Goal: Information Seeking & Learning: Learn about a topic

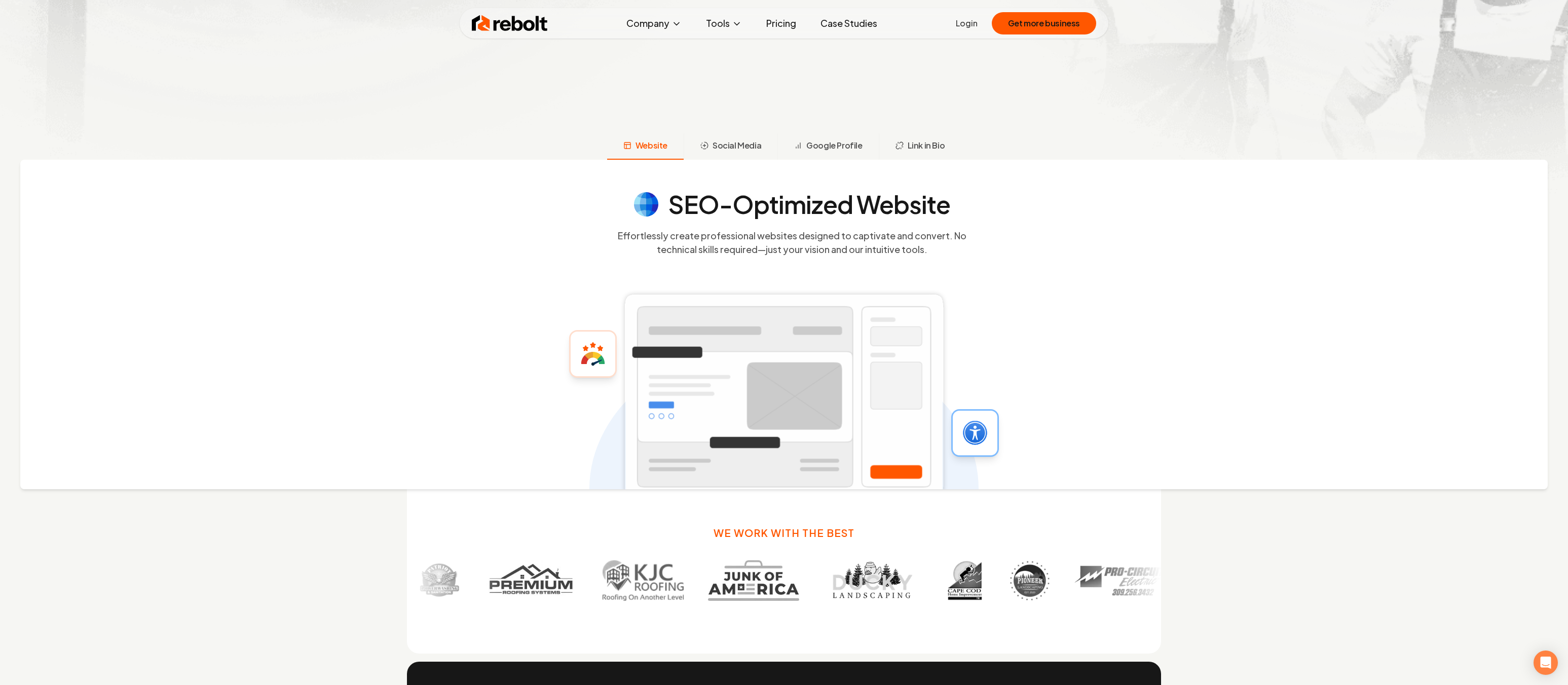
scroll to position [507, 0]
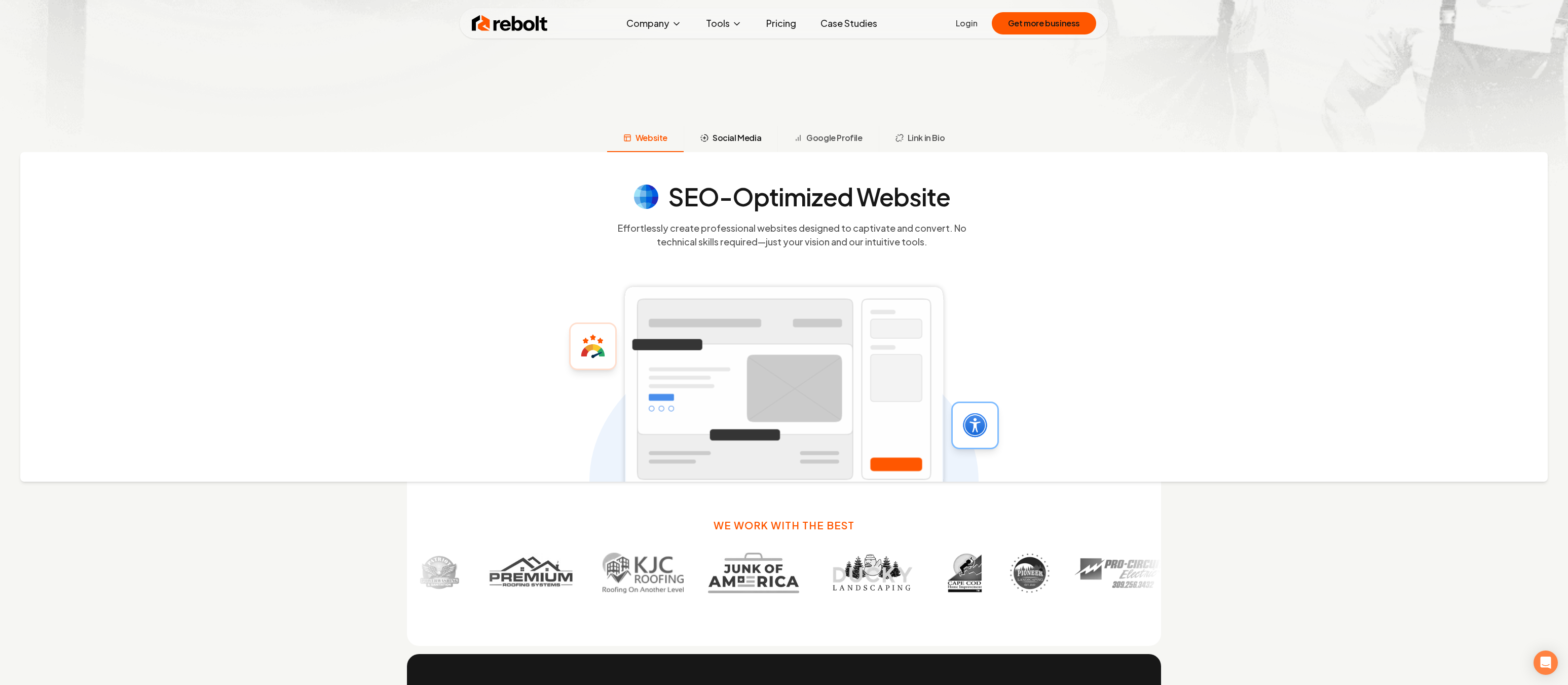
click at [720, 132] on span "Social Media" at bounding box center [737, 138] width 49 height 12
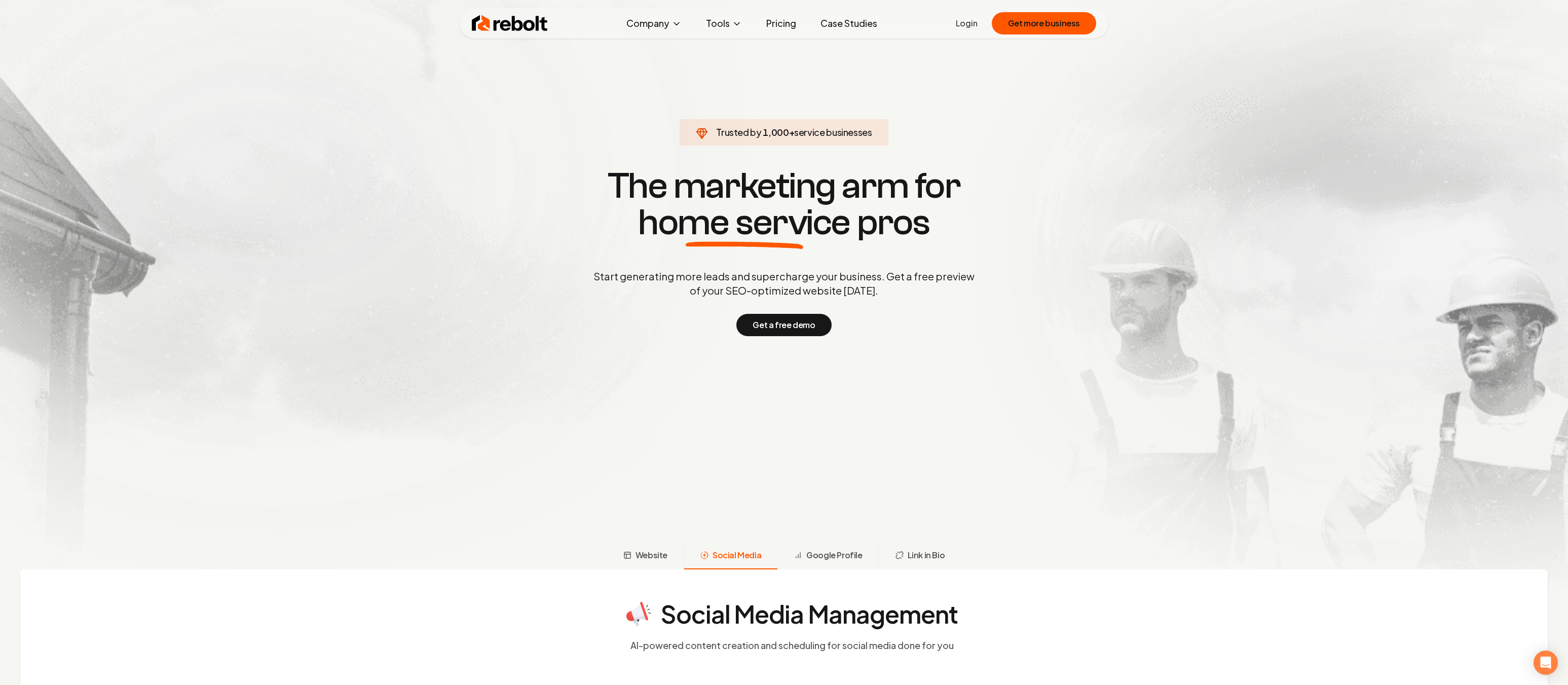
scroll to position [0, 0]
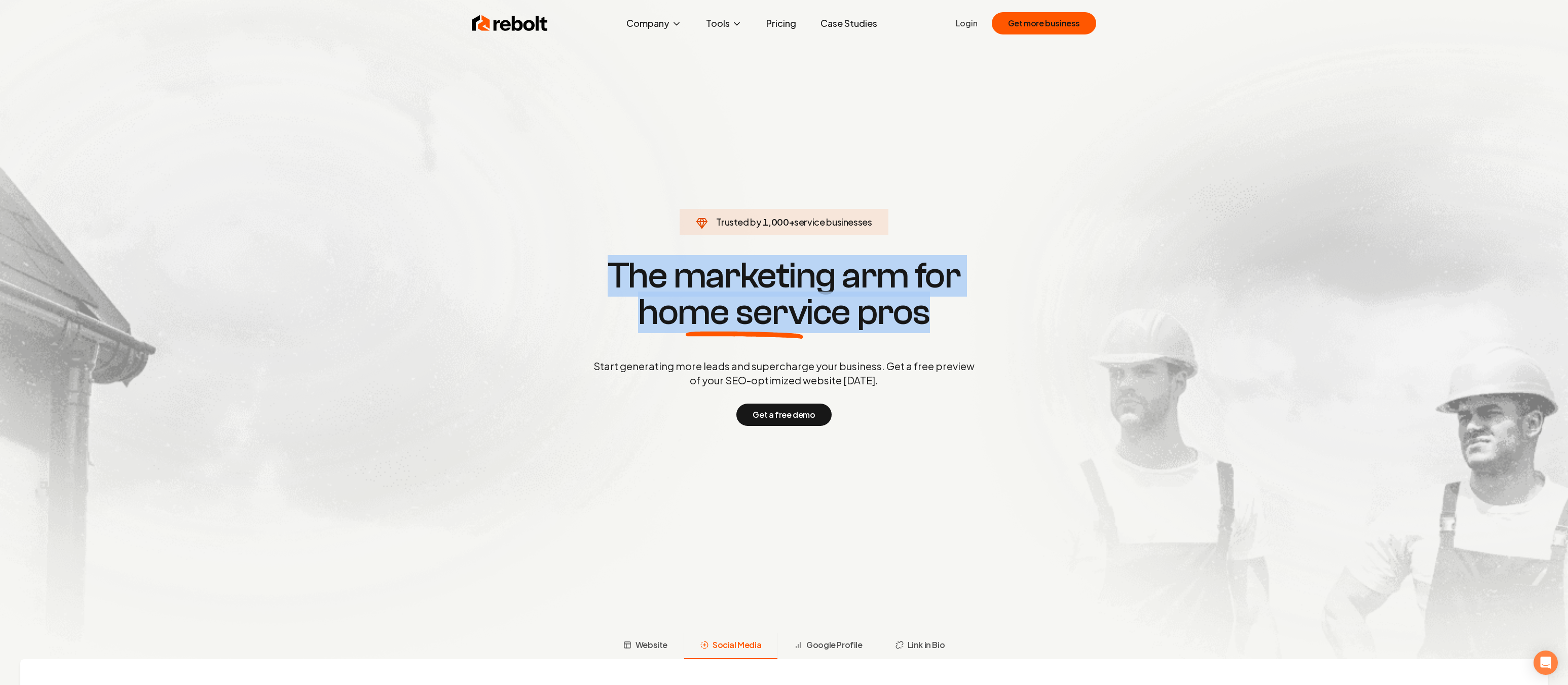
drag, startPoint x: 614, startPoint y: 275, endPoint x: 958, endPoint y: 319, distance: 346.8
click at [958, 319] on h1 "The marketing arm for home service pros" at bounding box center [783, 294] width 486 height 73
copy h1 "The marketing arm for home service pros"
click at [919, 278] on h1 "The marketing arm for home service pros" at bounding box center [783, 294] width 486 height 73
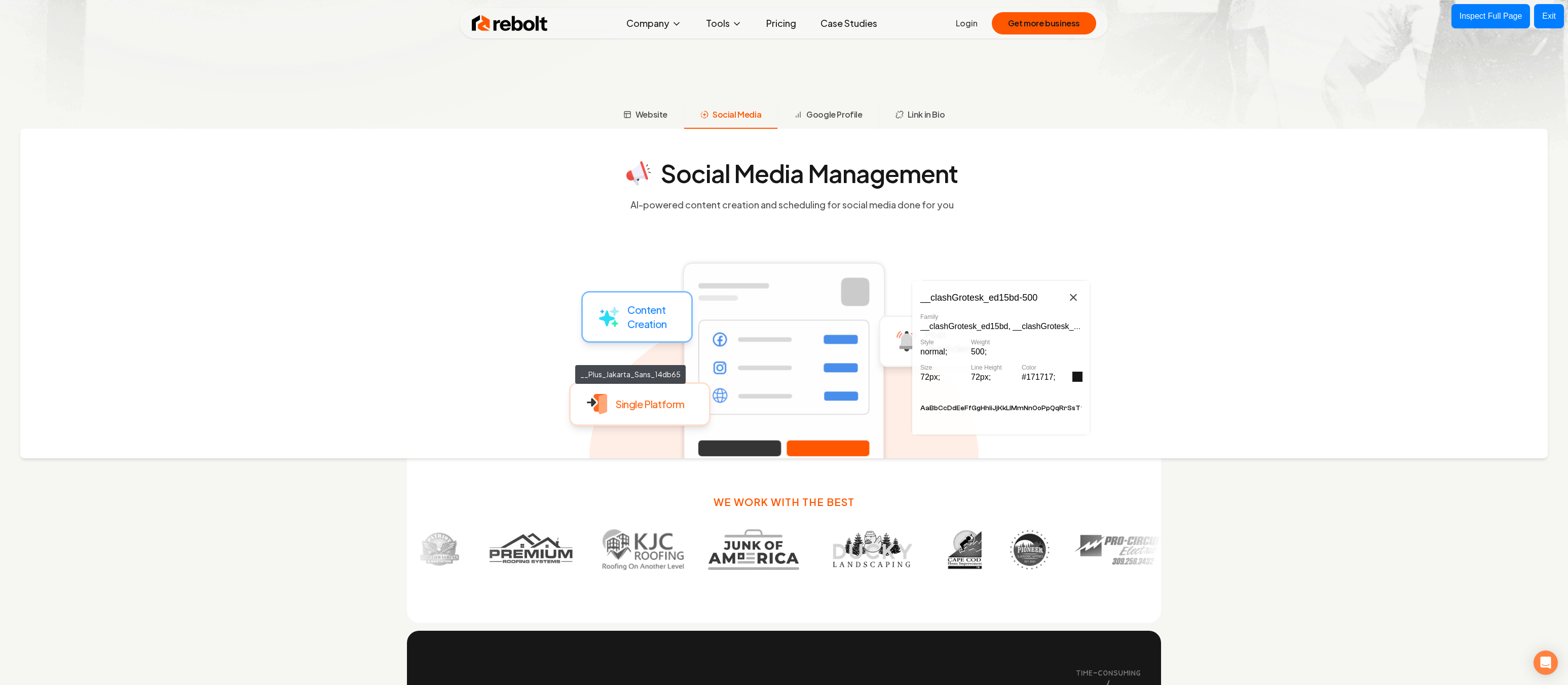
scroll to position [558, 0]
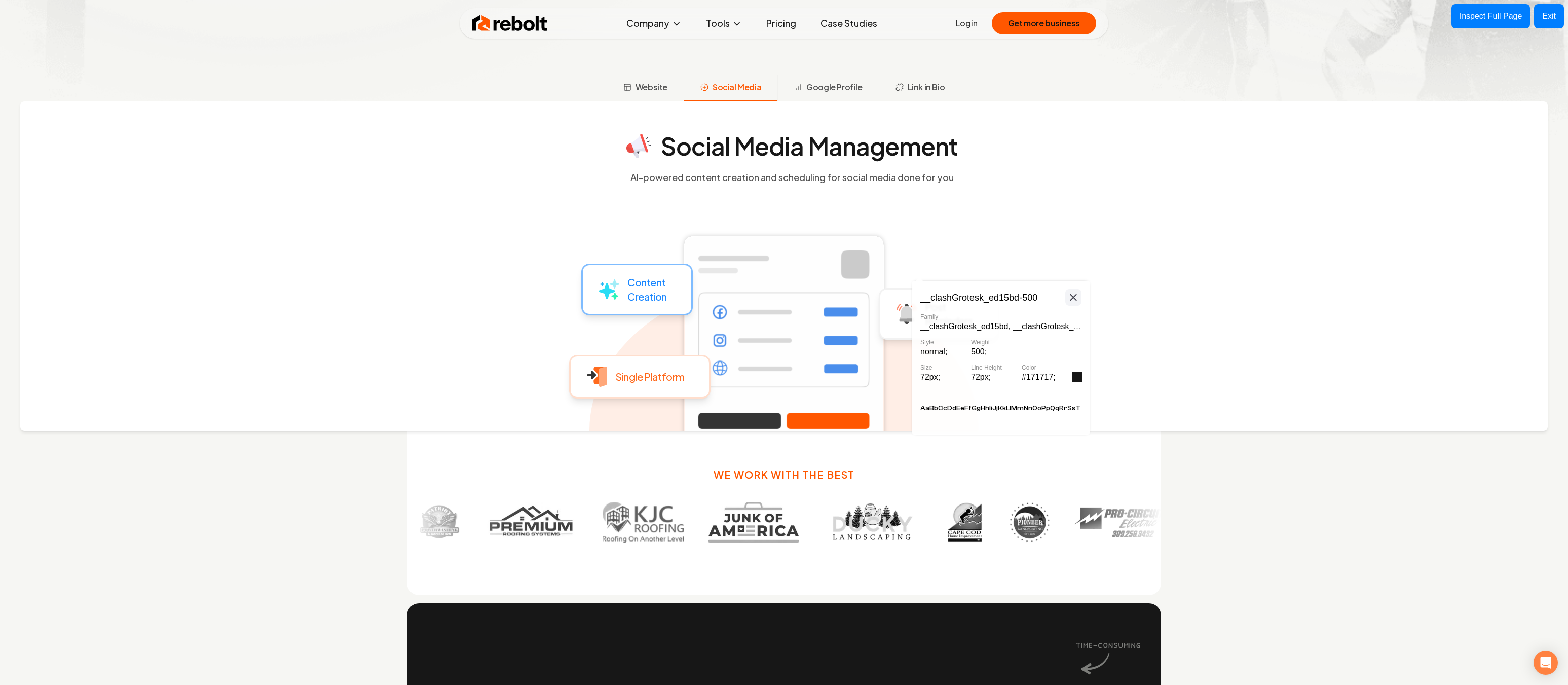
click at [1072, 292] on icon at bounding box center [1073, 297] width 12 height 13
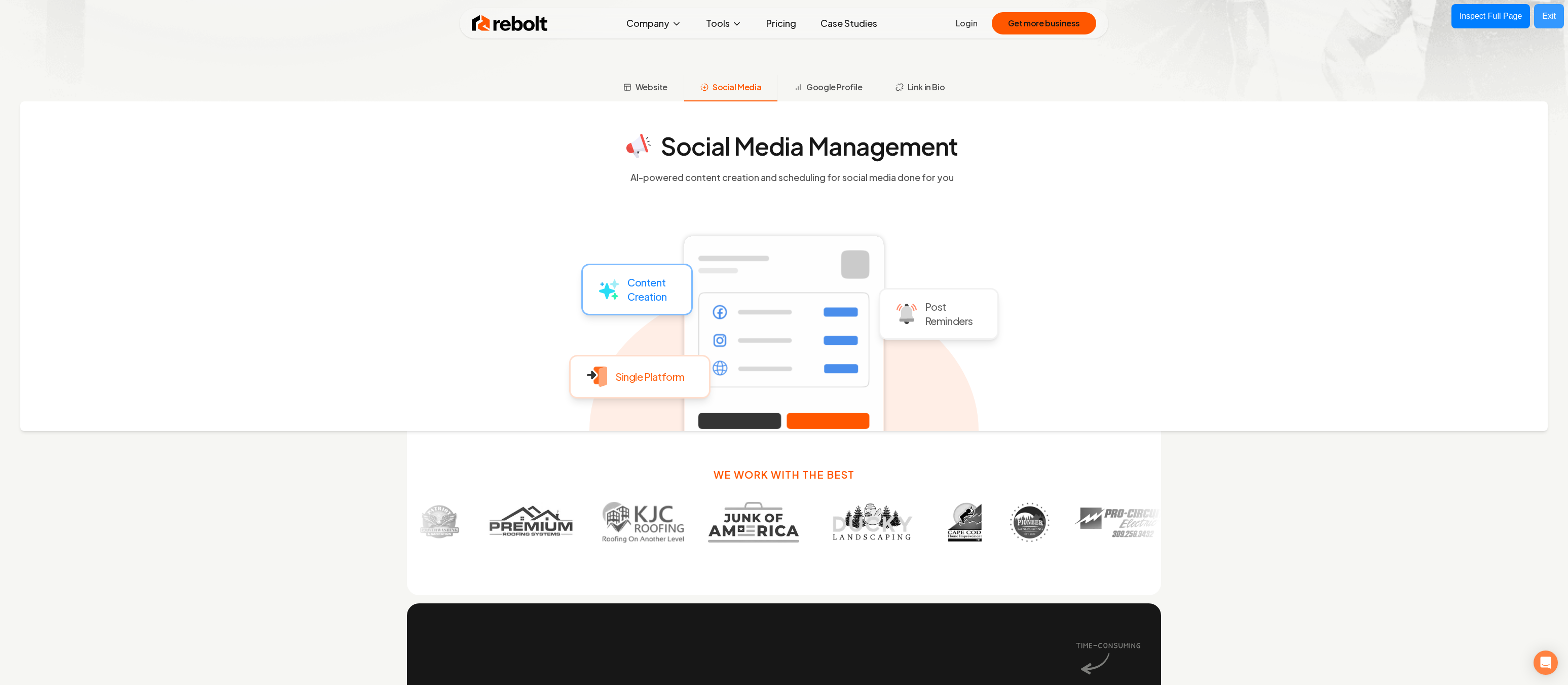
click at [1547, 20] on div "Exit" at bounding box center [1549, 17] width 14 height 12
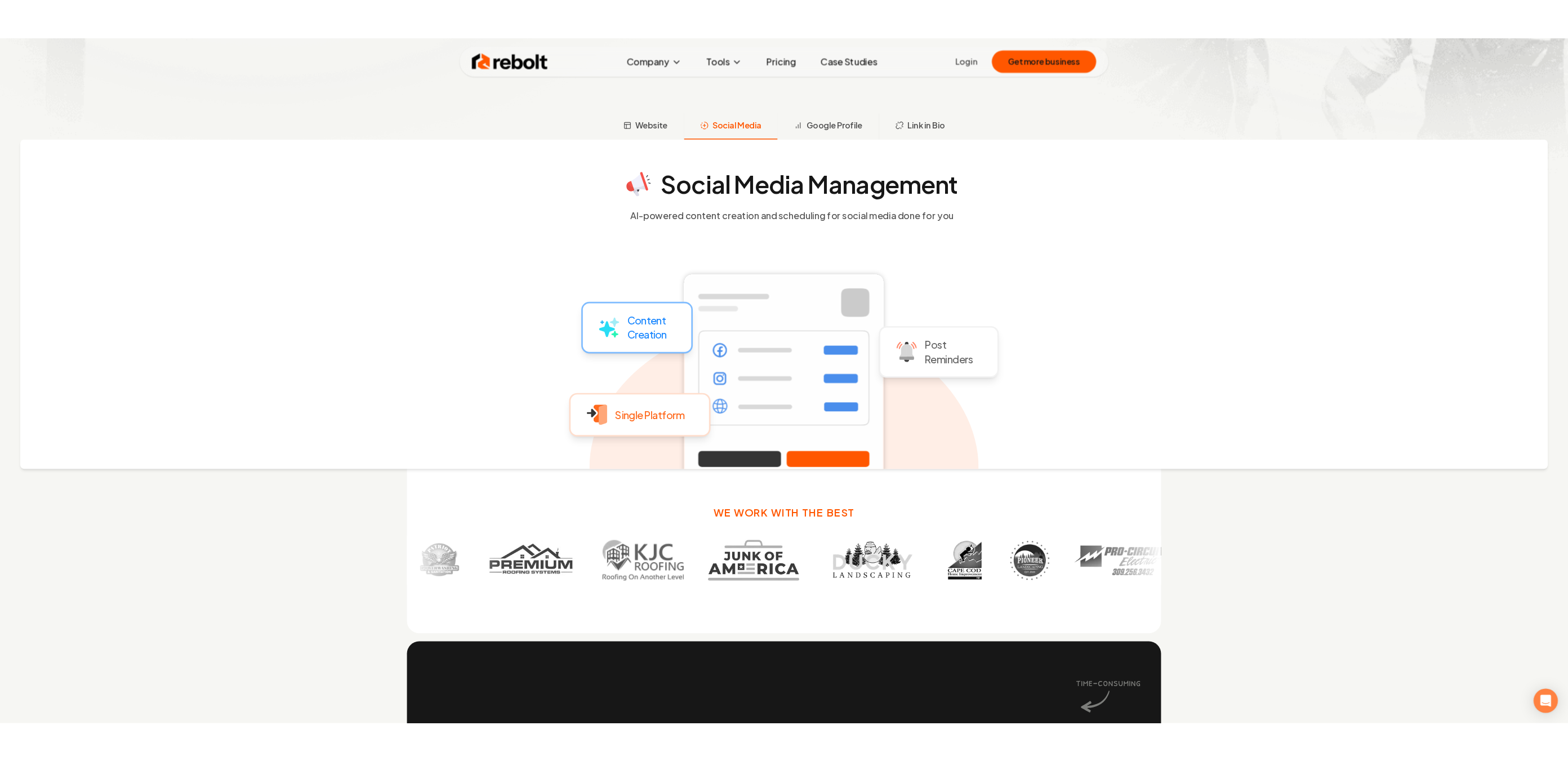
scroll to position [502, 0]
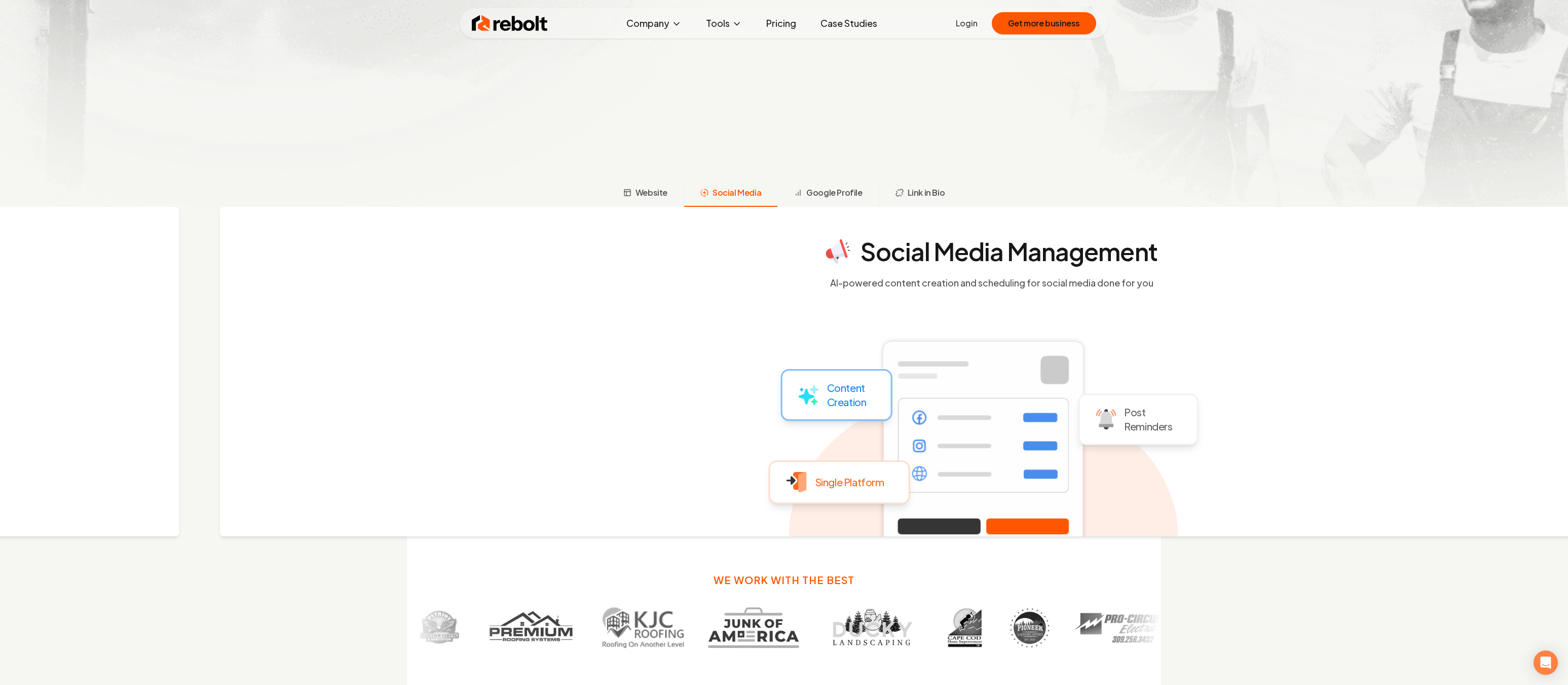
drag, startPoint x: 622, startPoint y: 251, endPoint x: 766, endPoint y: 245, distance: 144.1
click at [774, 245] on section "Social Media Management AI-powered content creation and scheduling for social m…" at bounding box center [991, 265] width 648 height 50
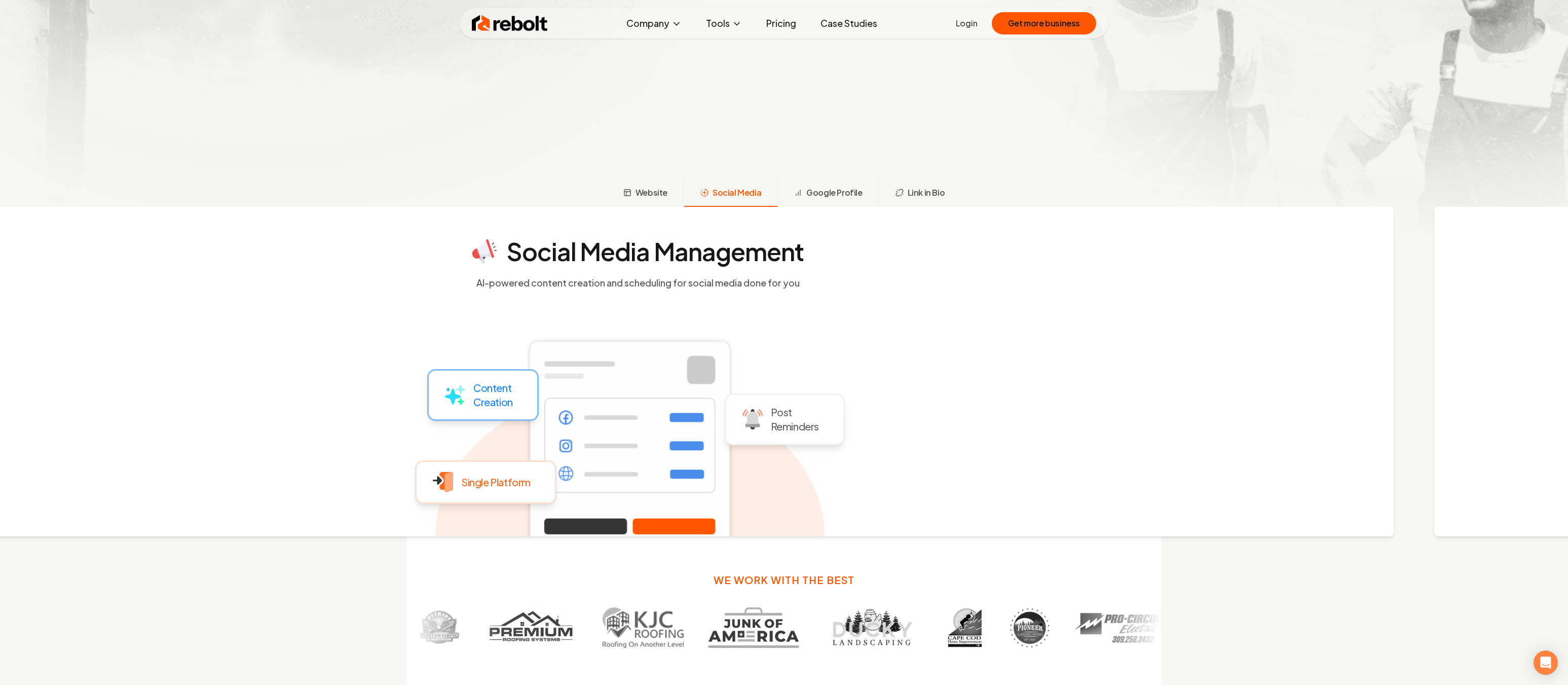
drag, startPoint x: 768, startPoint y: 272, endPoint x: 817, endPoint y: 270, distance: 49.0
click at [817, 270] on section "Social Media Management AI-powered content creation and scheduling for social m…" at bounding box center [637, 265] width 648 height 50
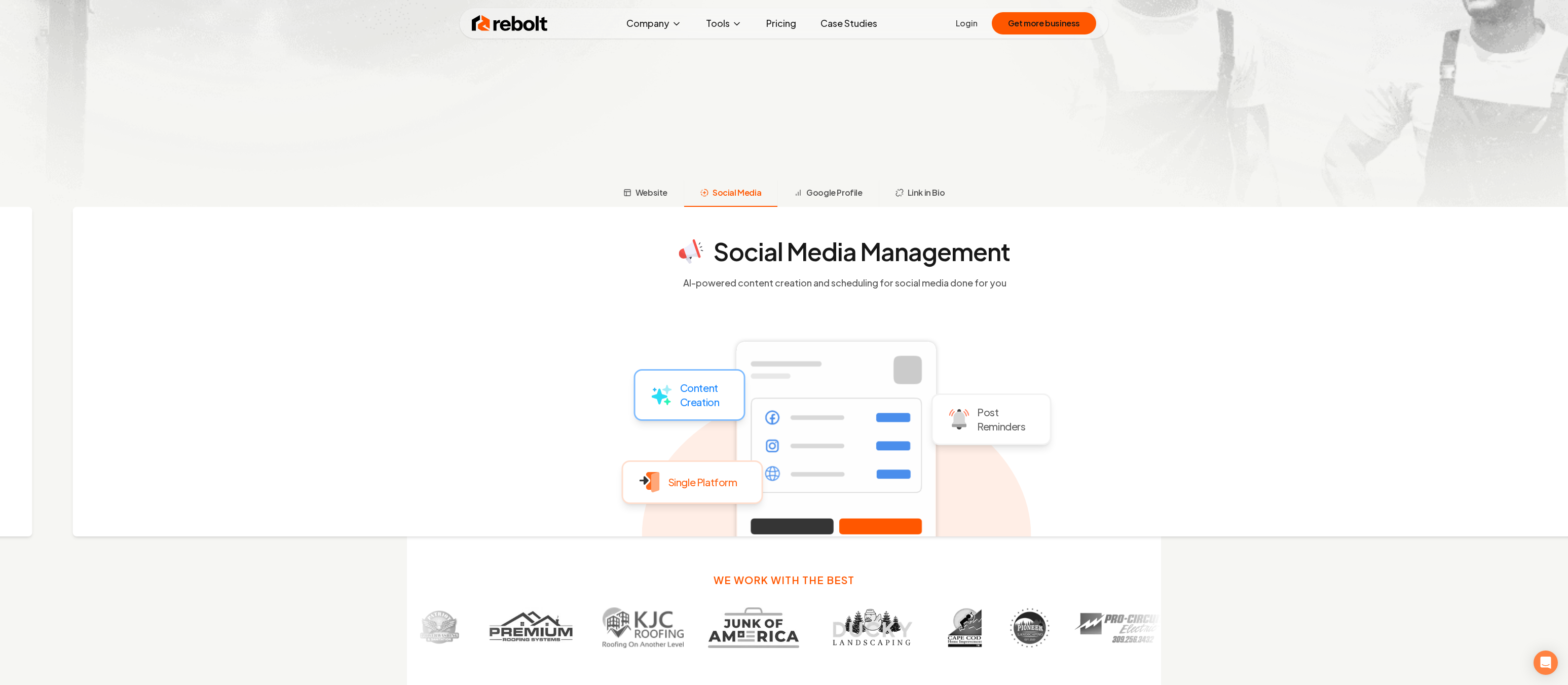
click at [699, 248] on icon at bounding box center [691, 252] width 24 height 24
click at [738, 248] on h4 "Social Media Management" at bounding box center [861, 252] width 297 height 24
click at [736, 248] on h4 "Social Media Management" at bounding box center [861, 252] width 297 height 24
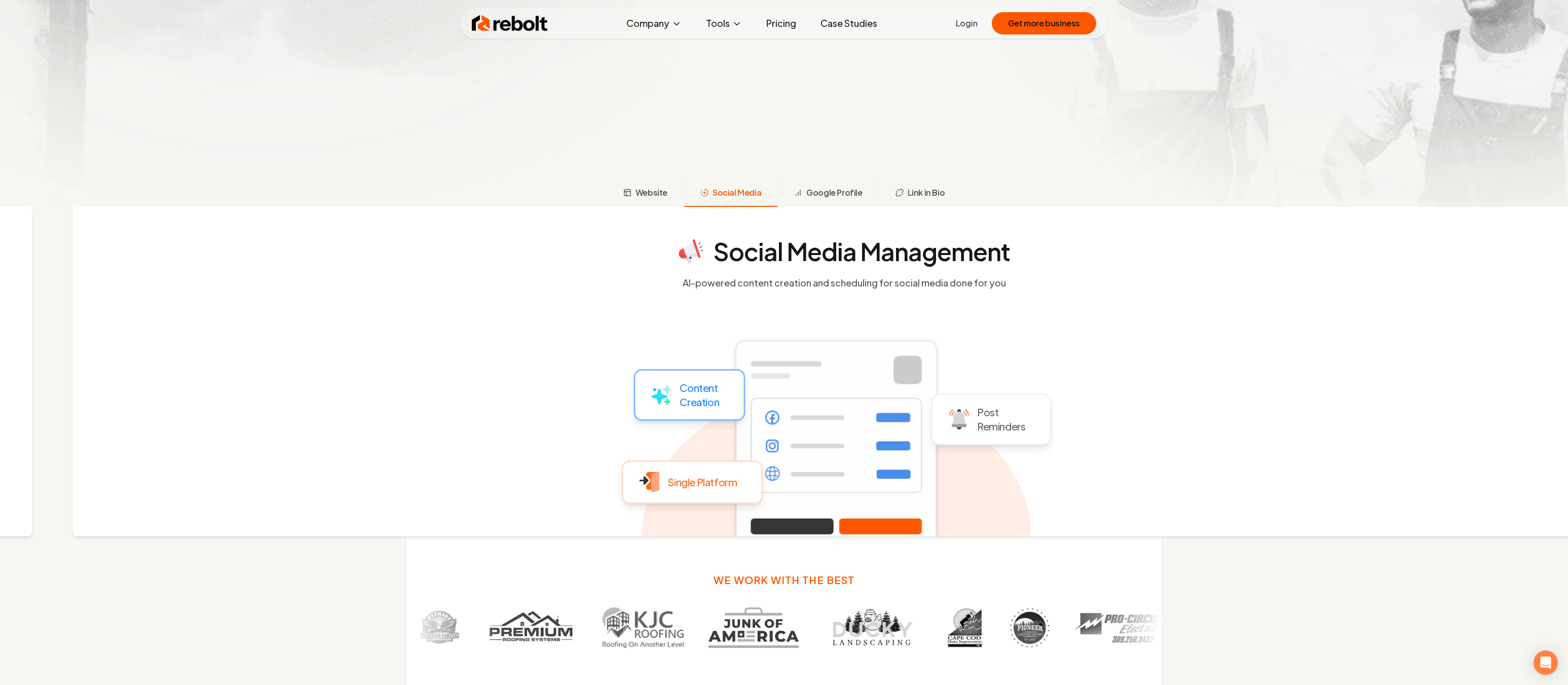
click at [750, 255] on h4 "Social Media Management" at bounding box center [861, 252] width 297 height 24
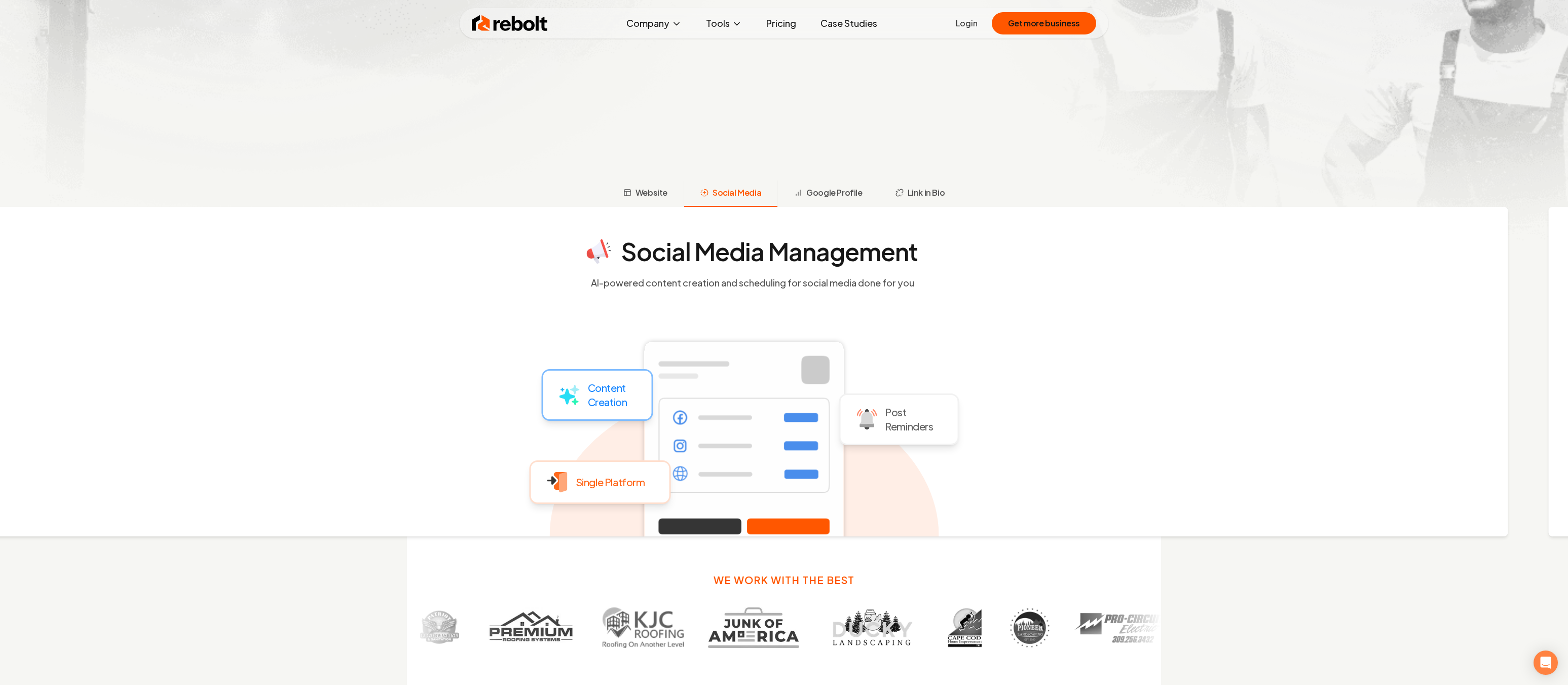
drag, startPoint x: 986, startPoint y: 253, endPoint x: 1428, endPoint y: 218, distance: 443.4
click at [1141, 258] on div "Social Media Management AI-powered content creation and scheduling for social m…" at bounding box center [744, 372] width 1527 height 330
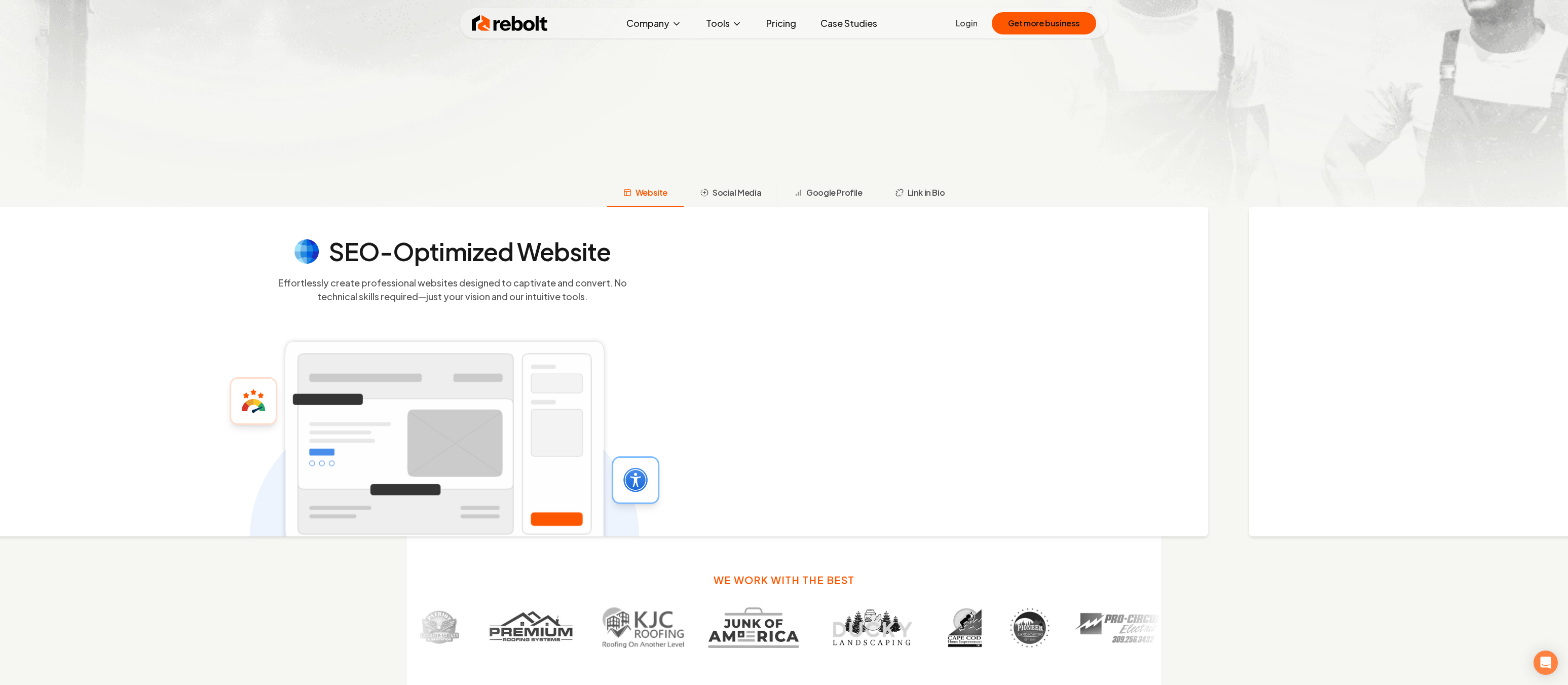
drag, startPoint x: 717, startPoint y: 266, endPoint x: 478, endPoint y: 264, distance: 239.0
click at [509, 261] on section "SEO-Optimized Website Effortlessly create professional websites designed to cap…" at bounding box center [452, 271] width 648 height 64
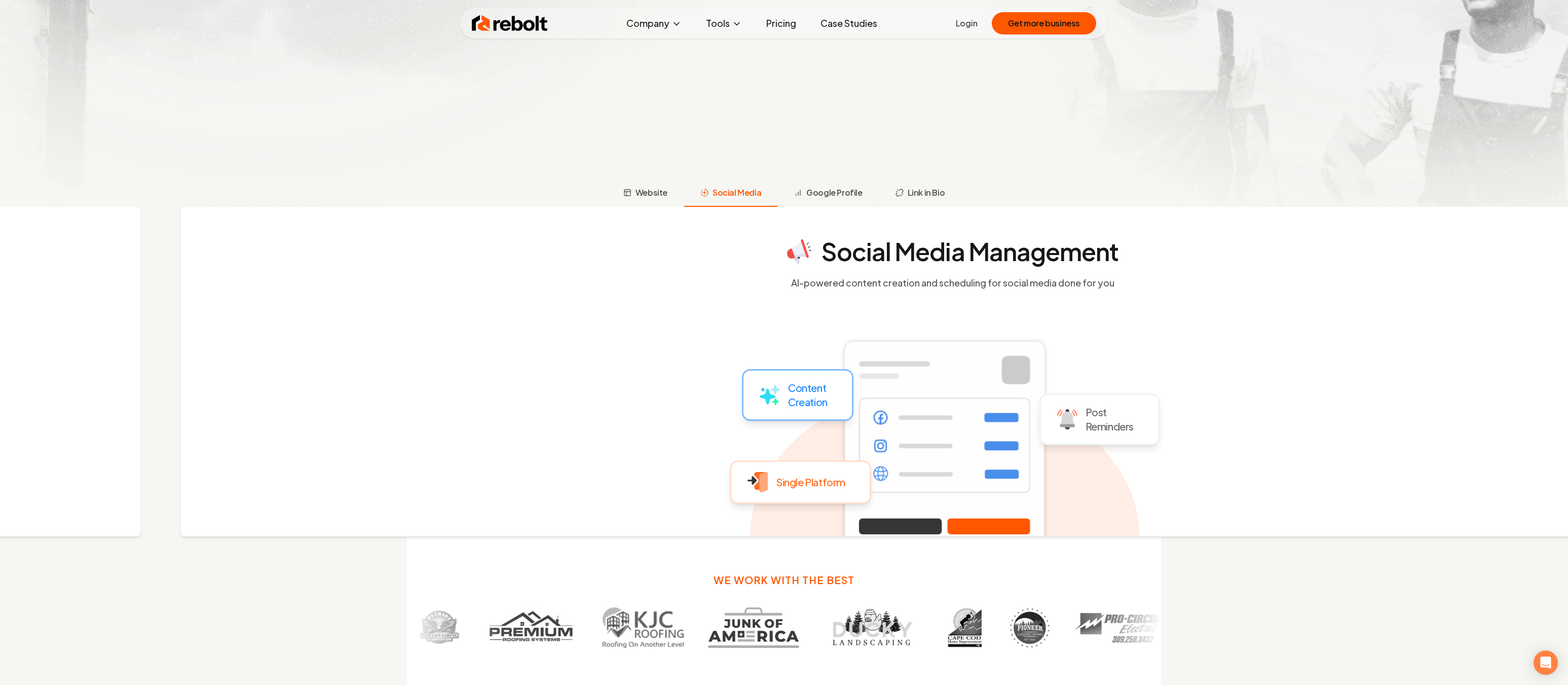
drag, startPoint x: 760, startPoint y: 263, endPoint x: 697, endPoint y: 263, distance: 63.0
click at [697, 263] on section "Social Media Management AI-powered content creation and scheduling for social m…" at bounding box center [952, 265] width 648 height 50
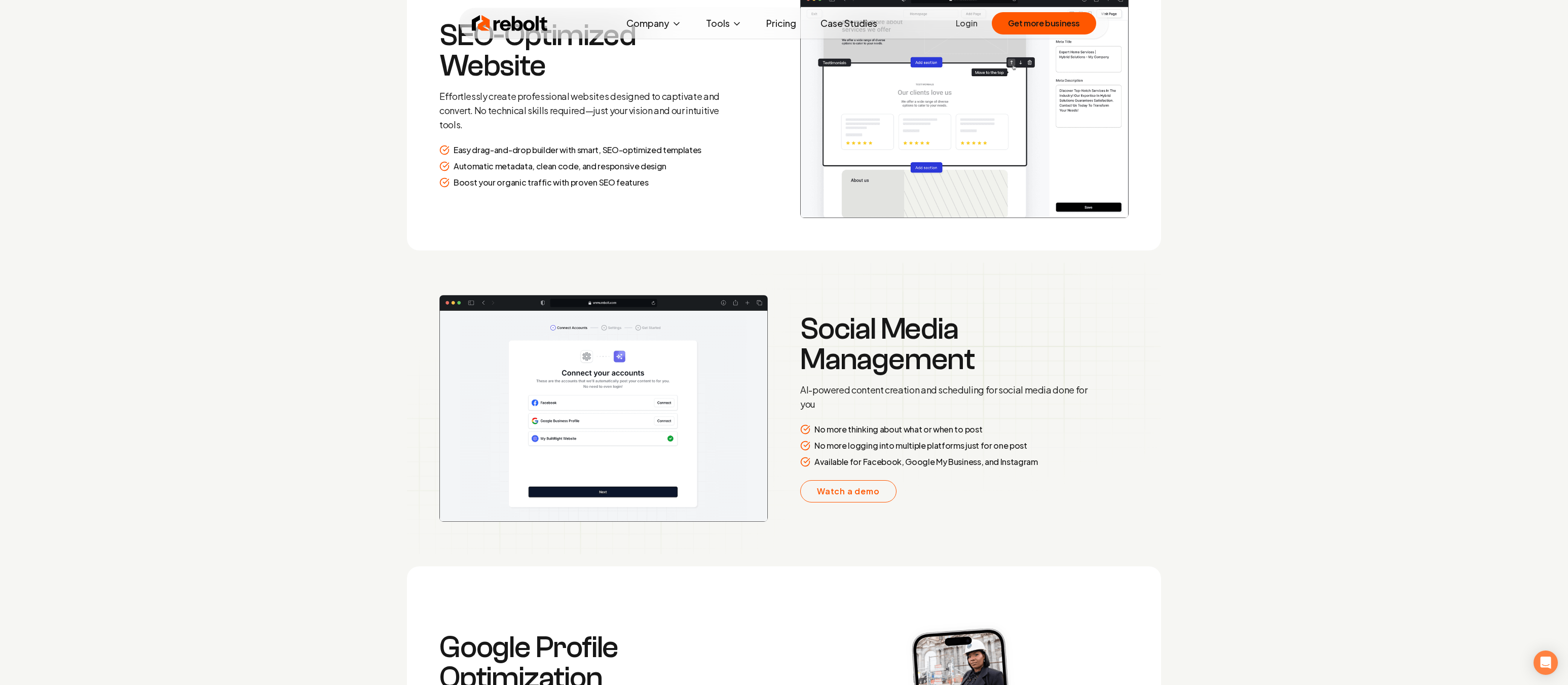
scroll to position [1642, 0]
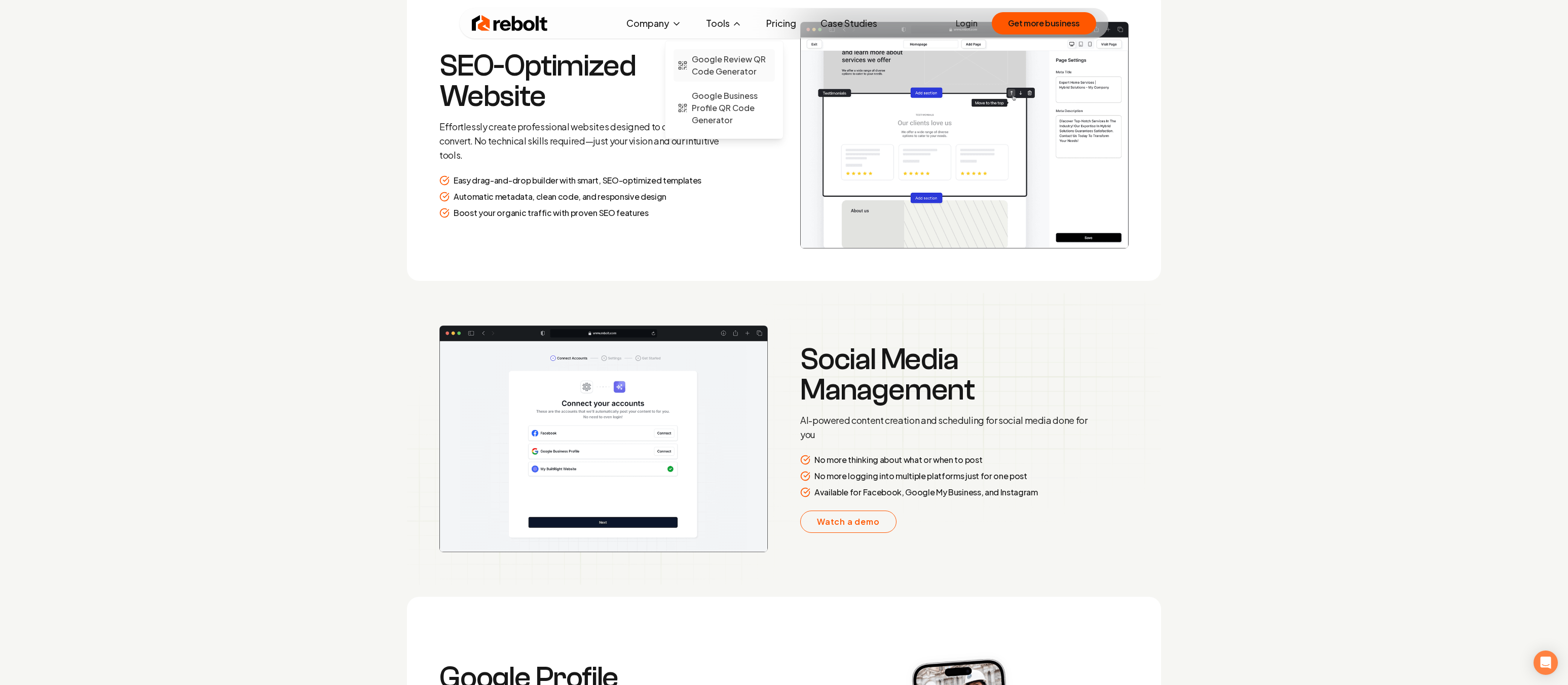
click at [721, 69] on span "Google Review QR Code Generator" at bounding box center [731, 65] width 79 height 24
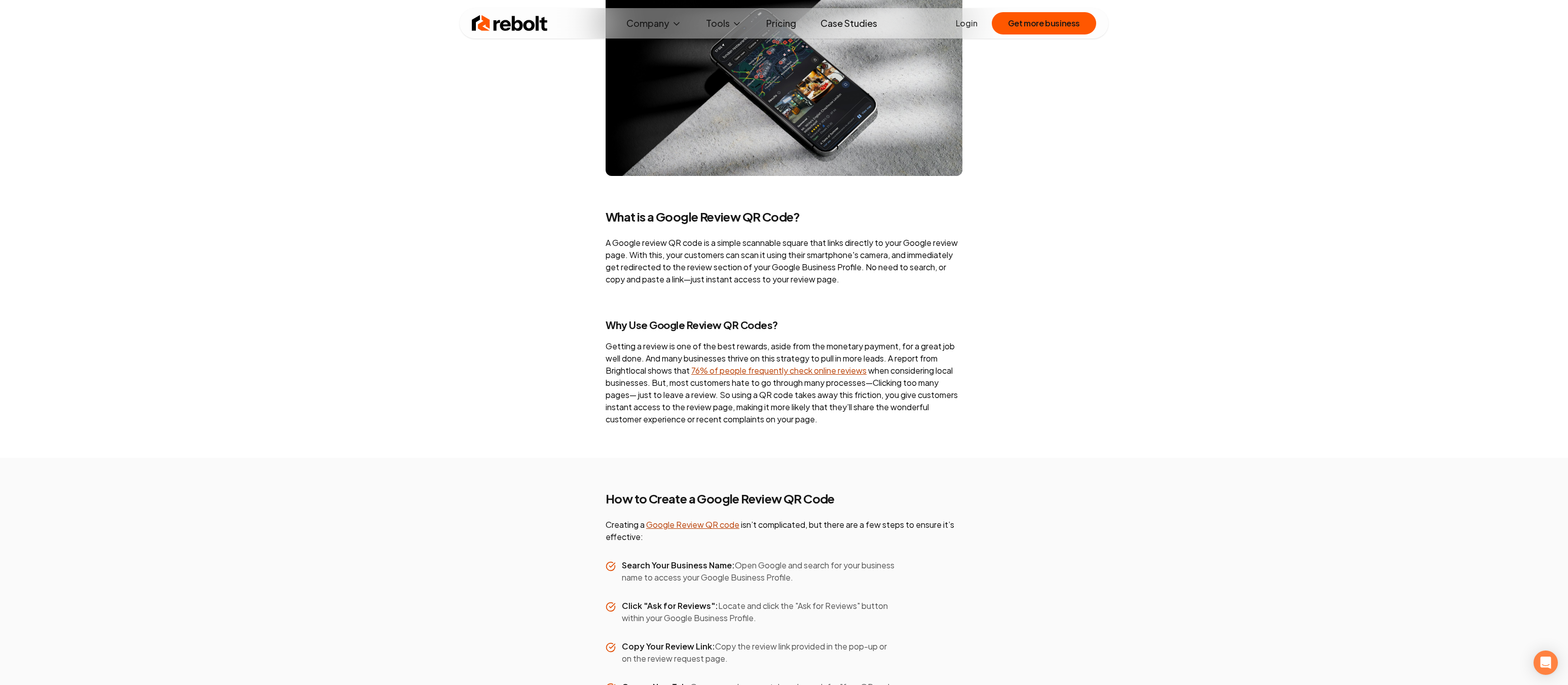
scroll to position [963, 0]
click at [779, 23] on link "Pricing" at bounding box center [781, 23] width 46 height 20
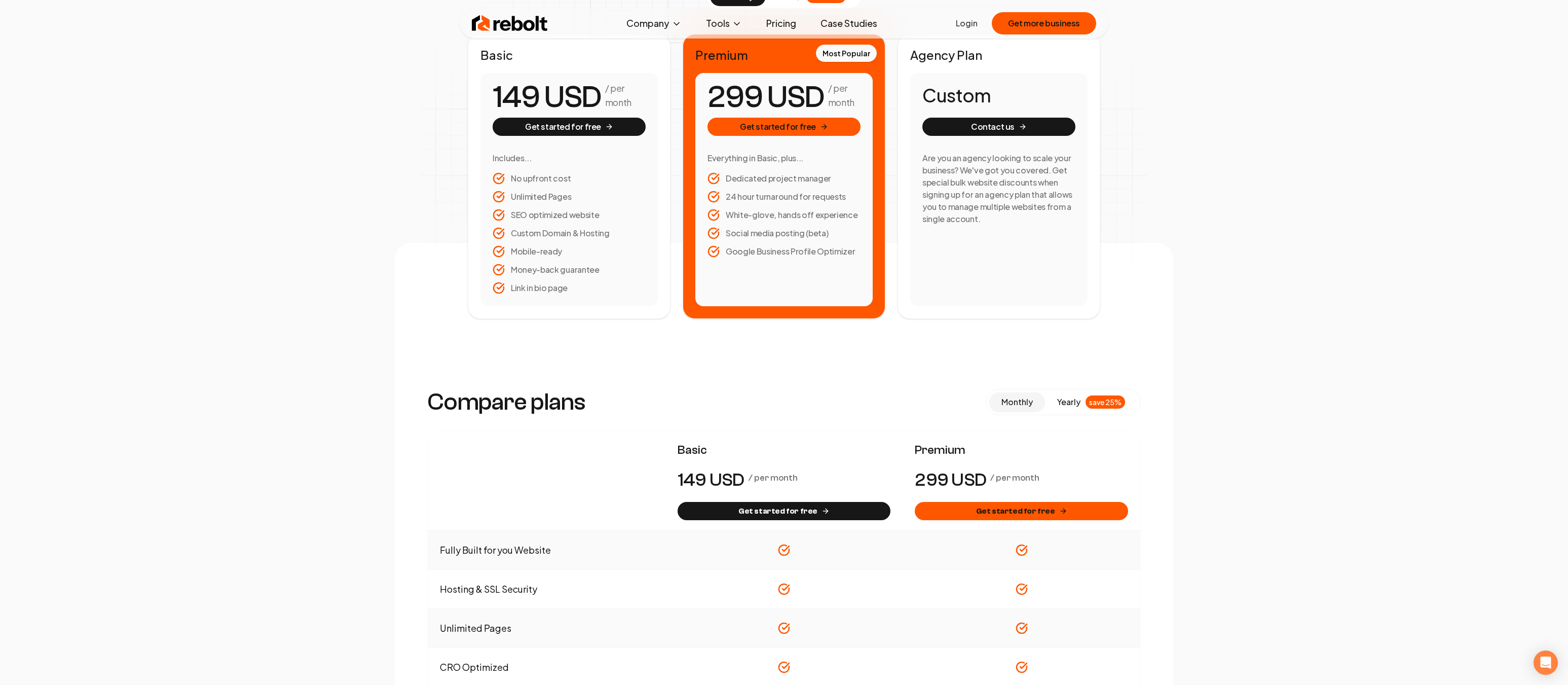
scroll to position [304, 0]
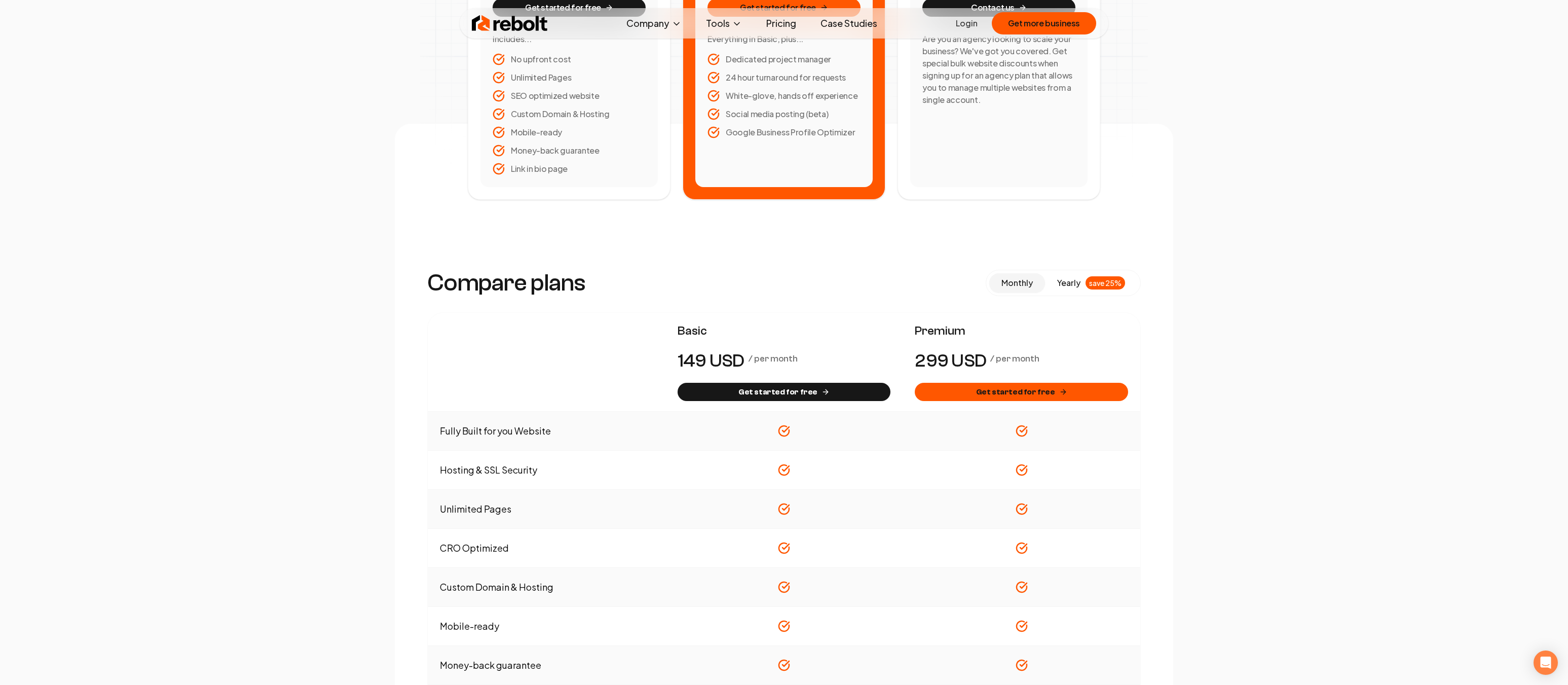
click at [501, 21] on img at bounding box center [509, 23] width 76 height 20
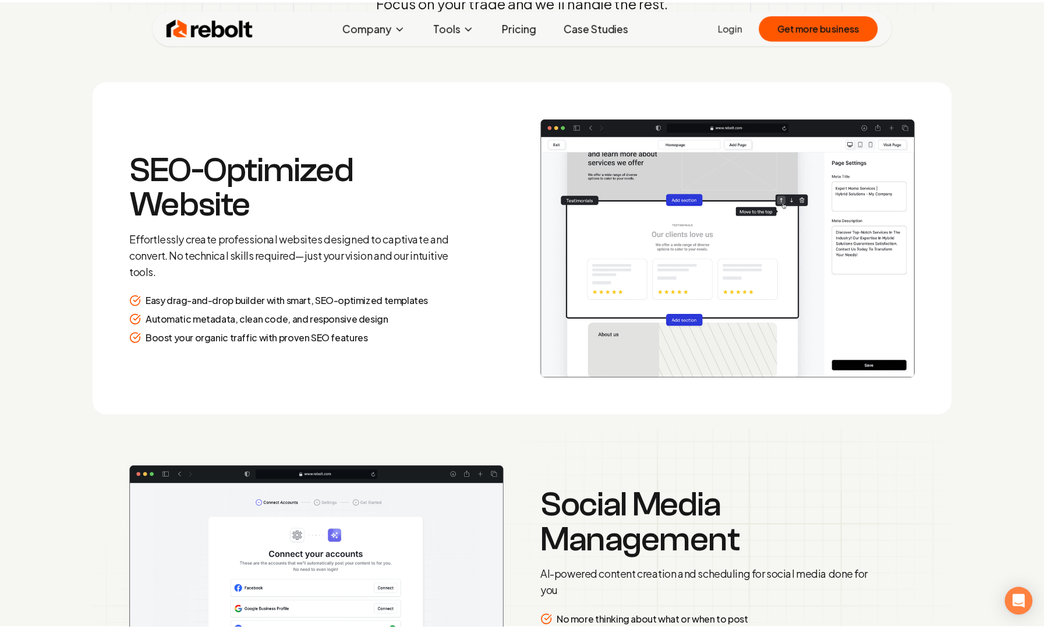
scroll to position [1662, 0]
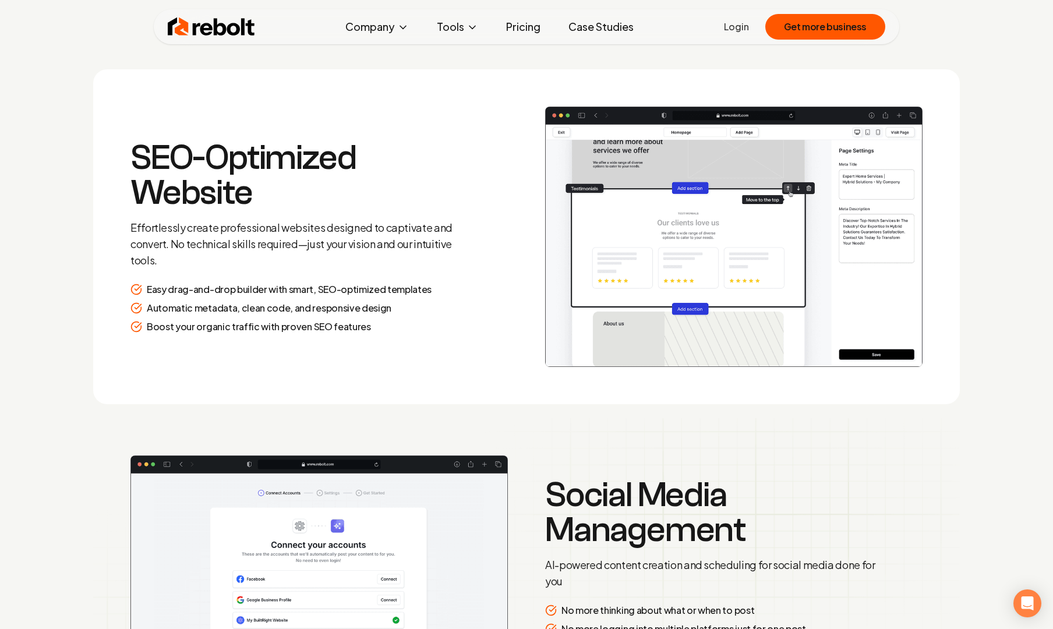
click at [166, 250] on p "Effortlessly create professional websites designed to captivate and convert. No…" at bounding box center [297, 244] width 335 height 49
click at [157, 248] on p "Effortlessly create professional websites designed to captivate and convert. No…" at bounding box center [297, 244] width 335 height 49
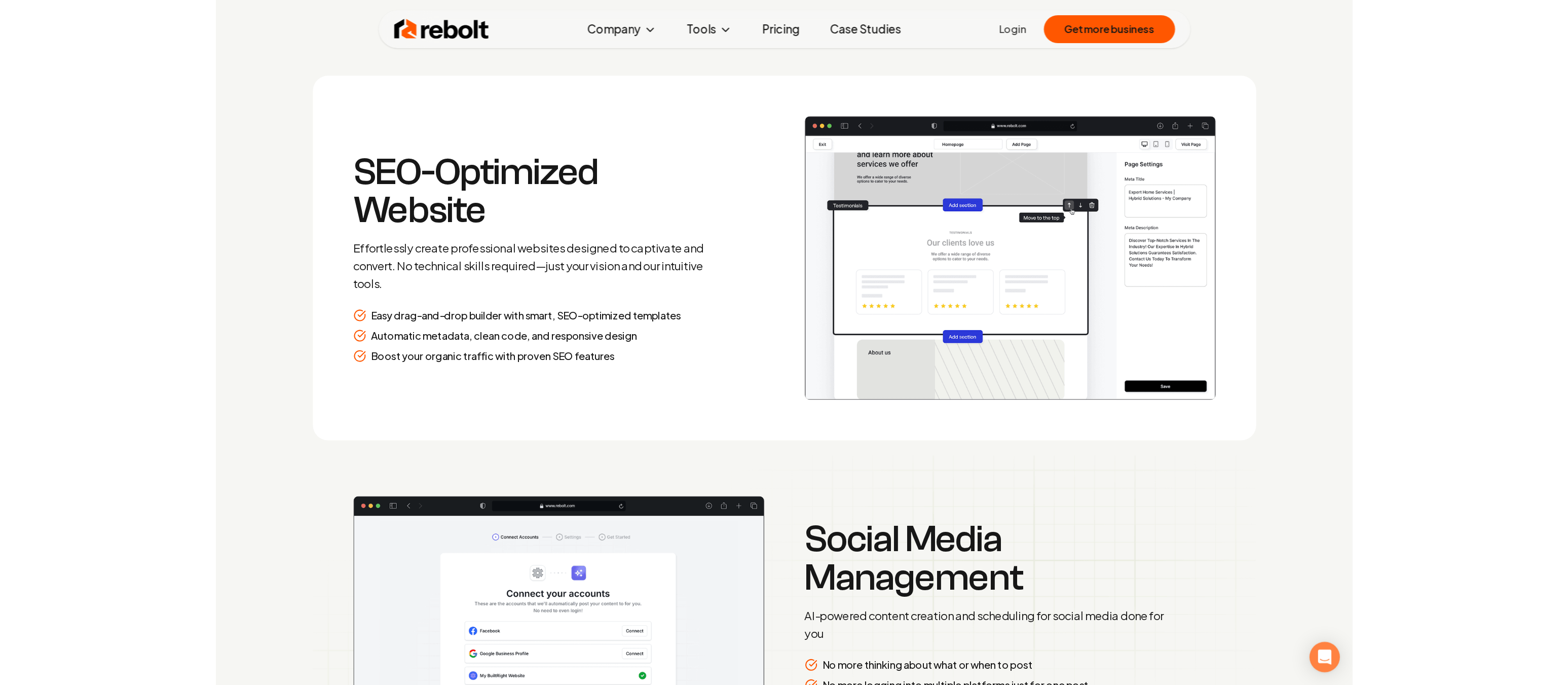
scroll to position [1571, 0]
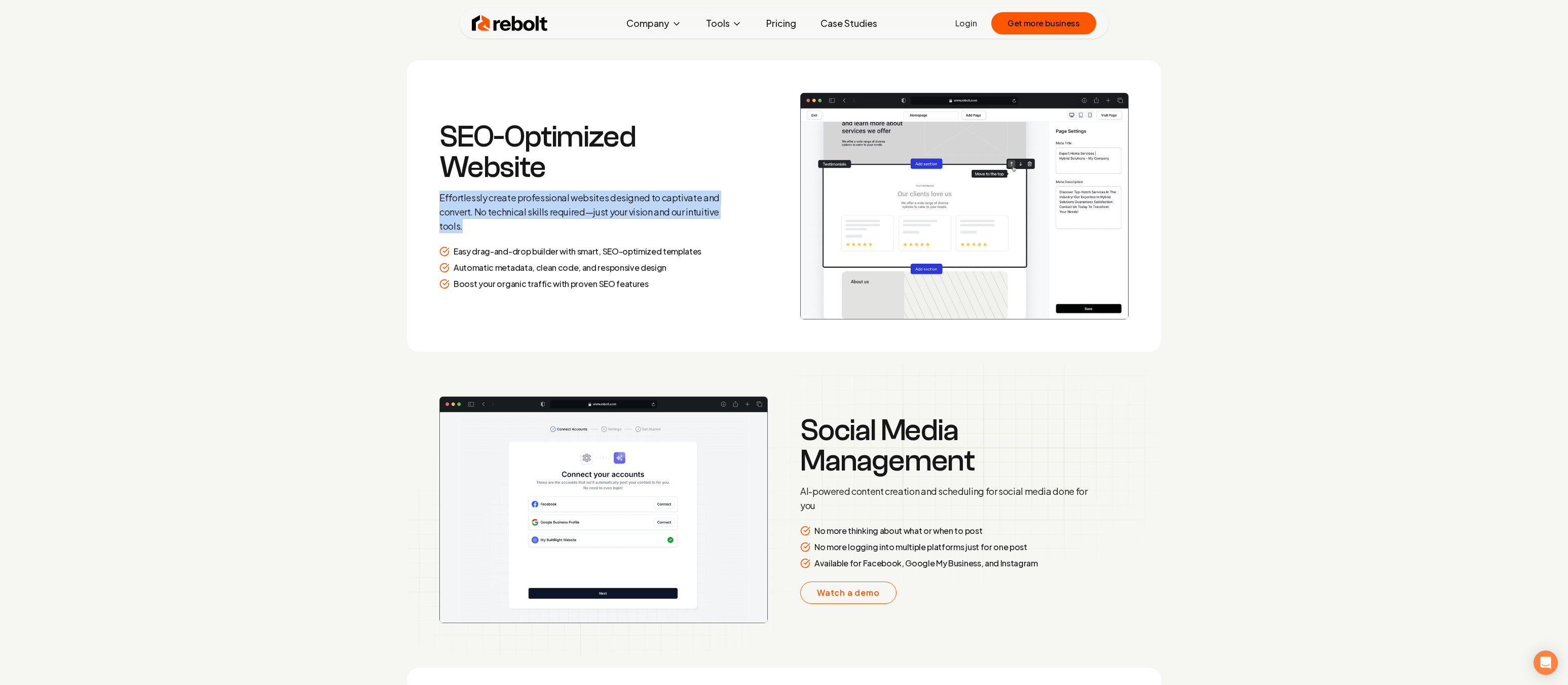
drag, startPoint x: 473, startPoint y: 227, endPoint x: 435, endPoint y: 201, distance: 46.0
click at [435, 201] on section "SEO-Optimized Website Effortlessly create professional websites designed to cap…" at bounding box center [784, 205] width 754 height 292
copy p "Effortlessly create professional websites designed to captivate and convert. No…"
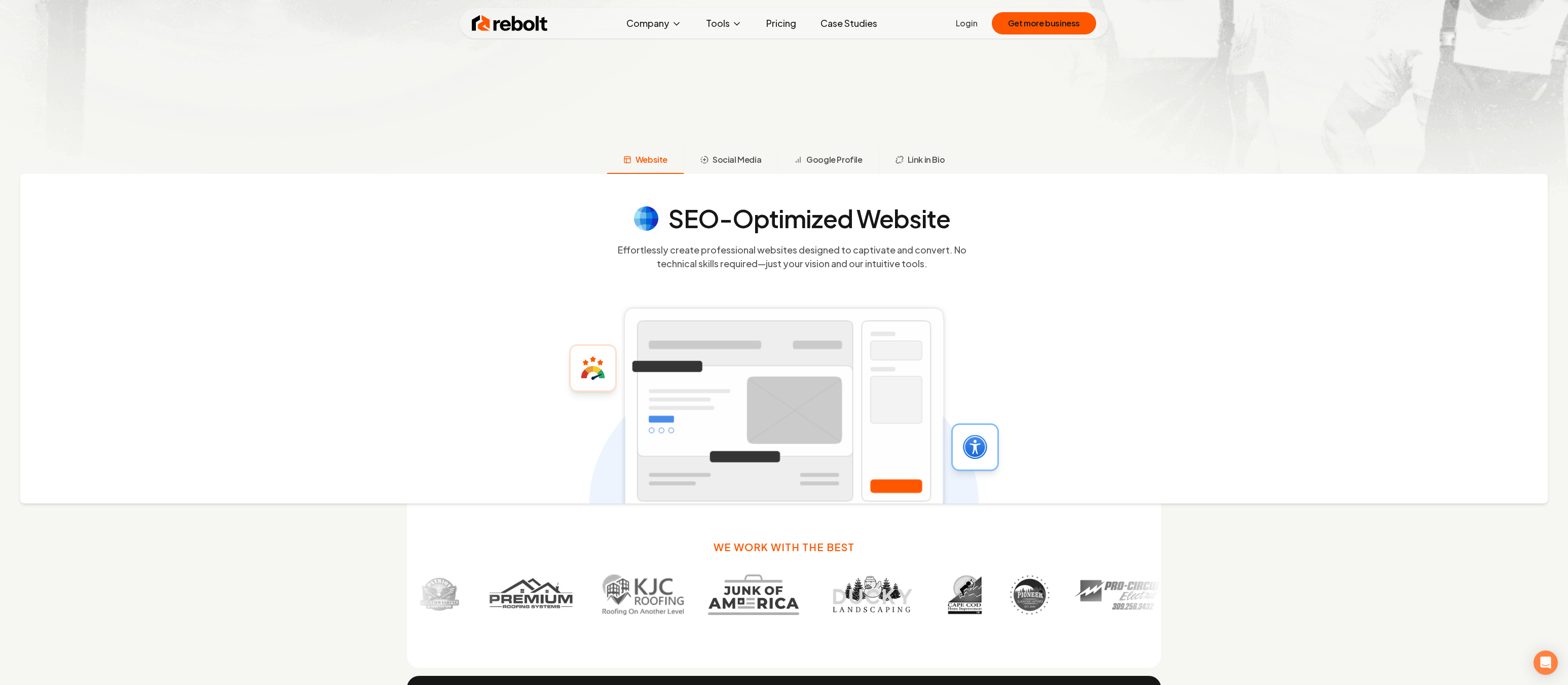
scroll to position [455, 0]
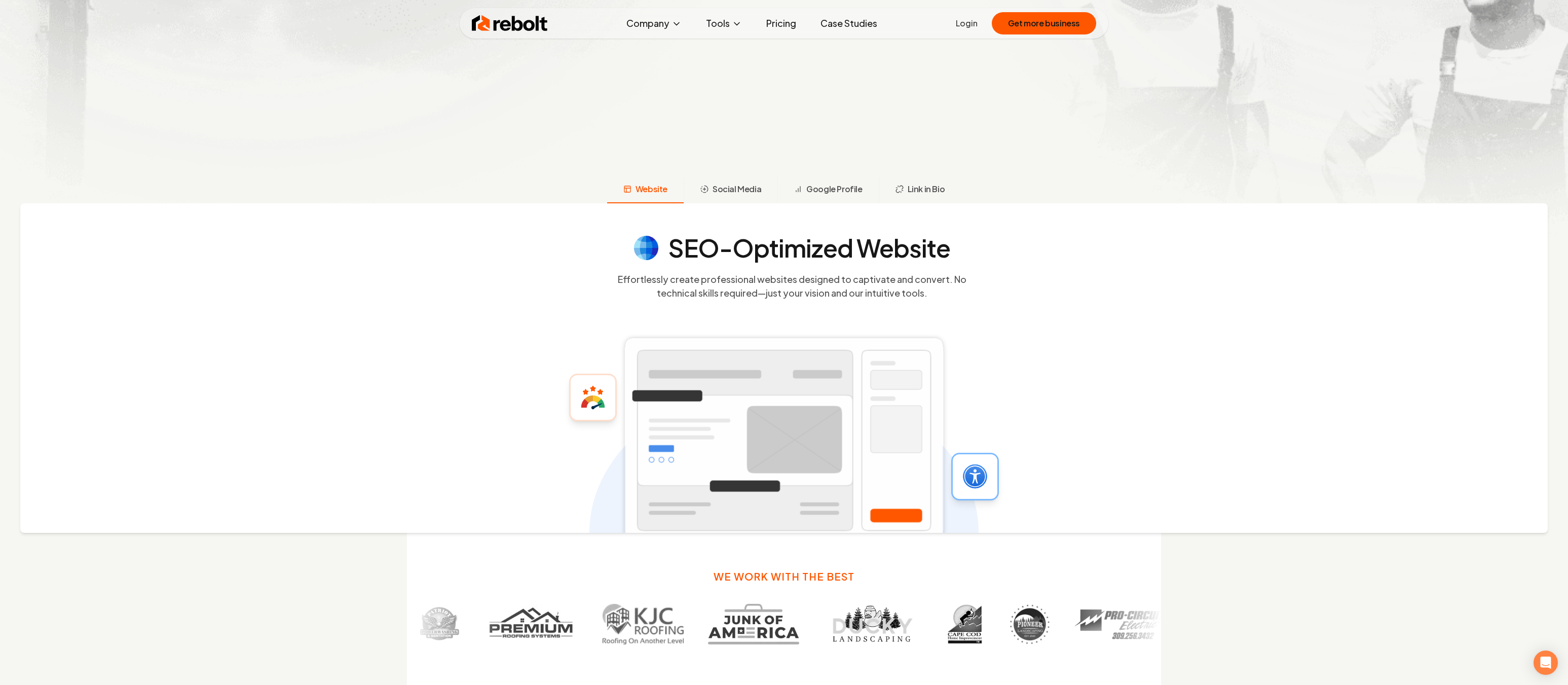
click at [620, 403] on rect at bounding box center [784, 440] width 328 height 215
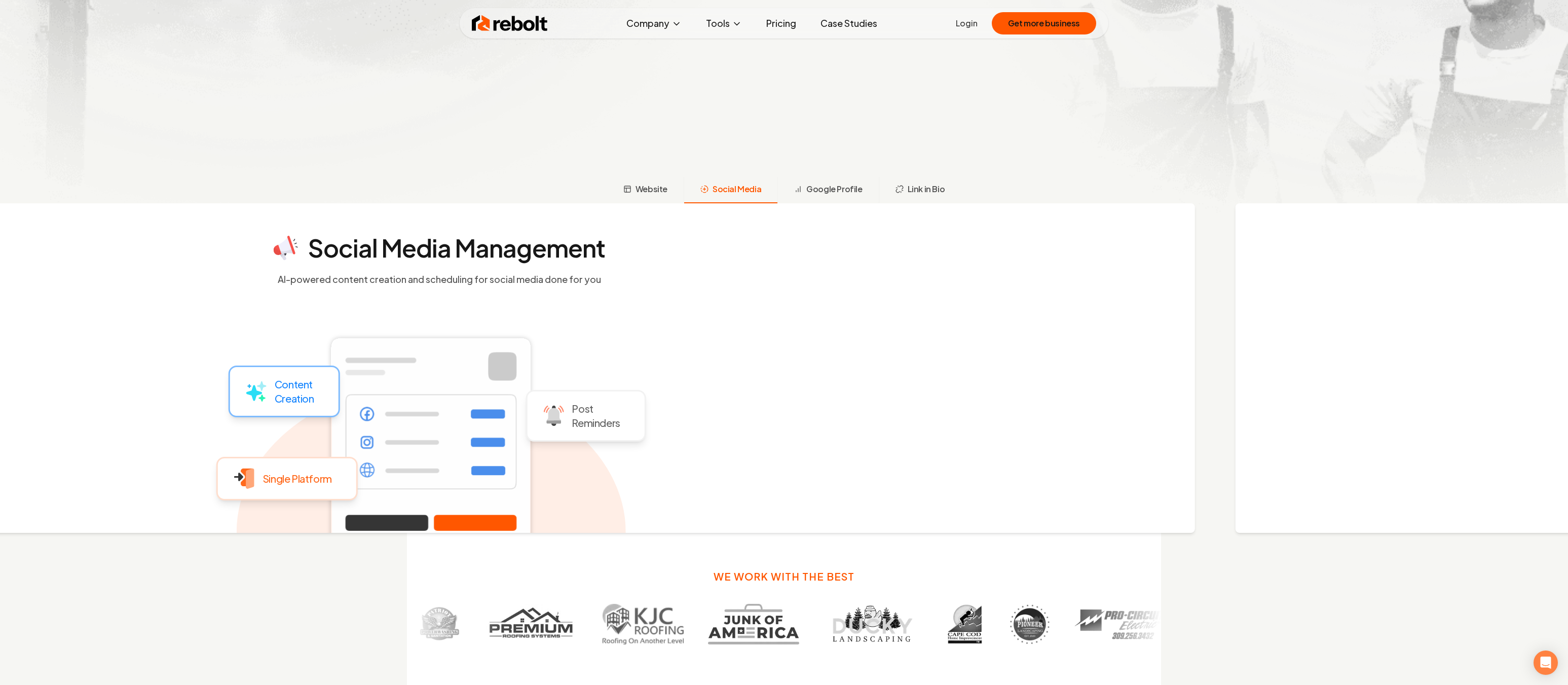
drag, startPoint x: 1155, startPoint y: 445, endPoint x: 550, endPoint y: 422, distance: 605.4
click at [554, 423] on div "Social Media Management AI-powered content creation and scheduling for social m…" at bounding box center [431, 368] width 1527 height 330
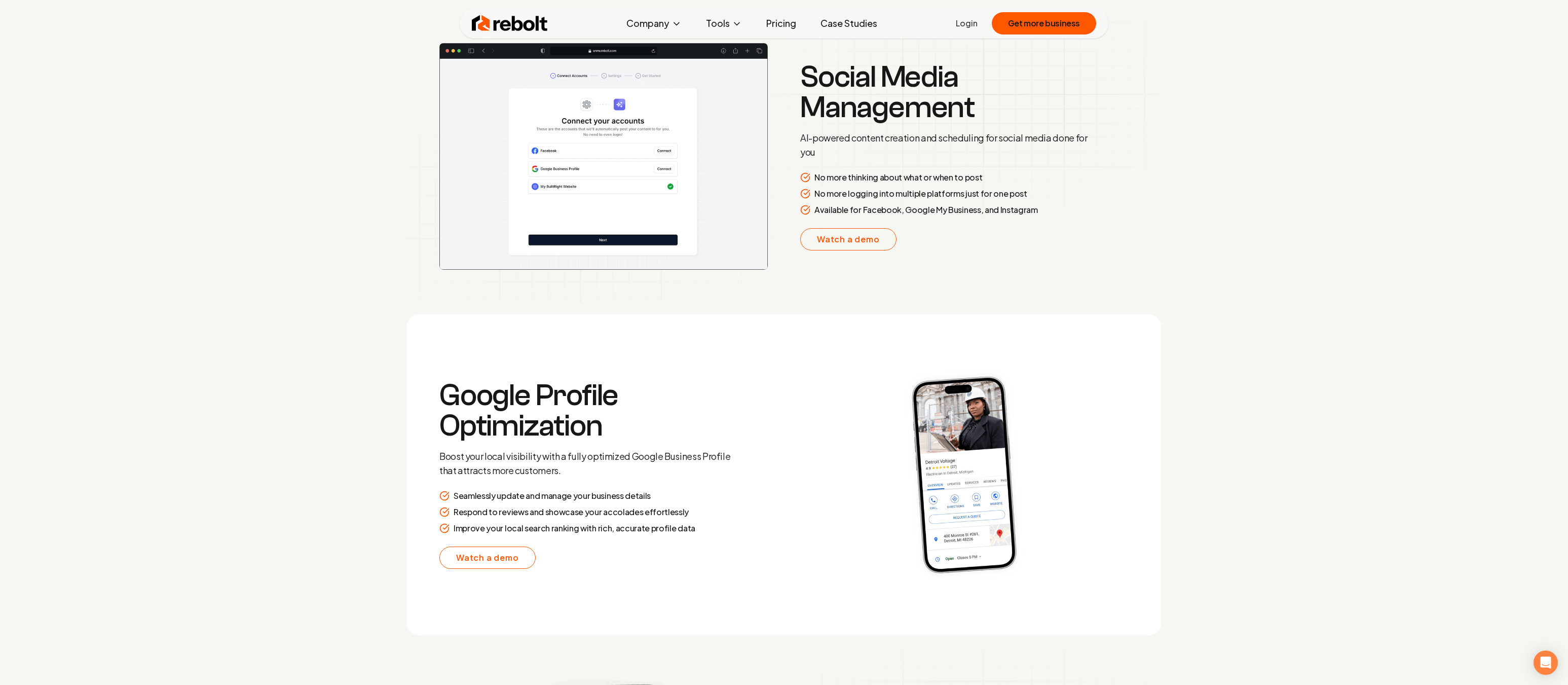
scroll to position [1925, 0]
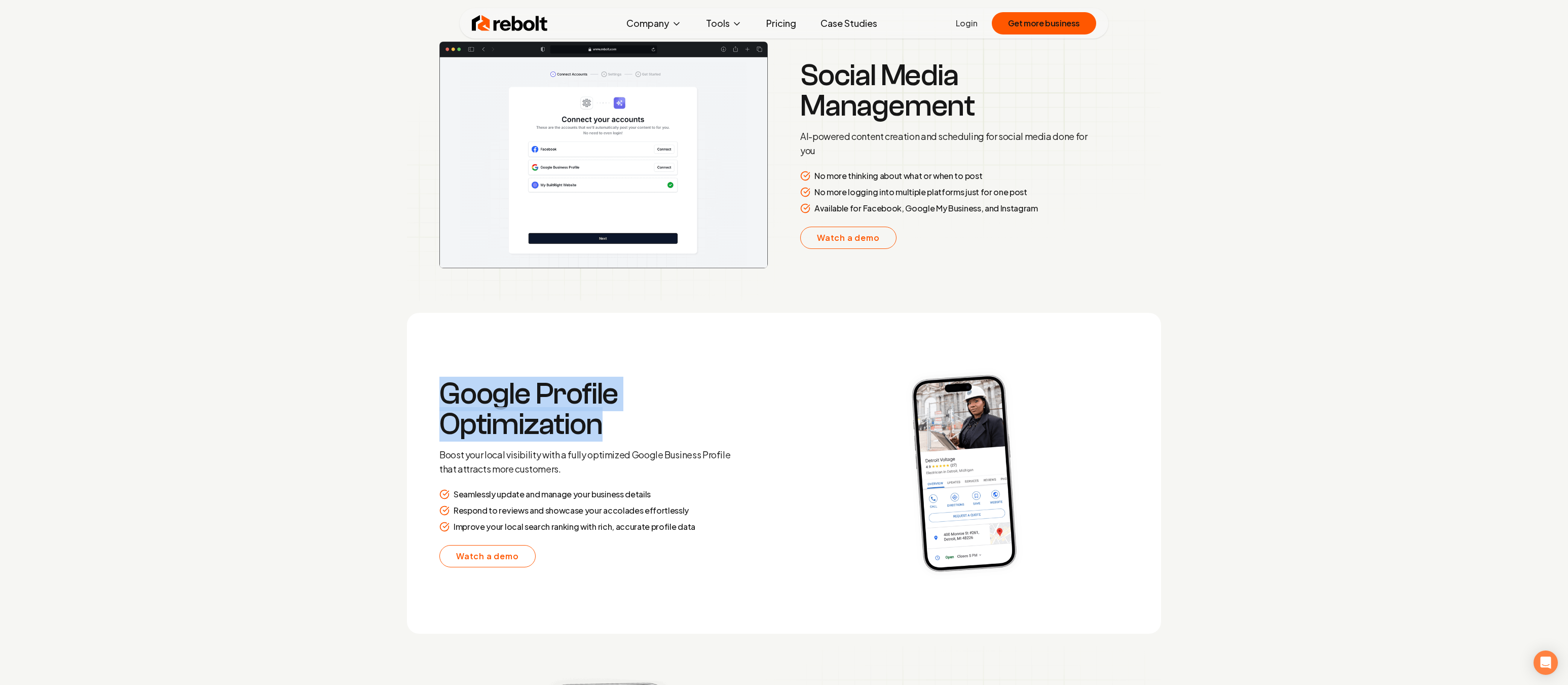
drag, startPoint x: 441, startPoint y: 395, endPoint x: 618, endPoint y: 435, distance: 181.5
click at [618, 435] on h3 "Google Profile Optimization" at bounding box center [585, 409] width 291 height 61
copy h3 "Google Profile Optimization"
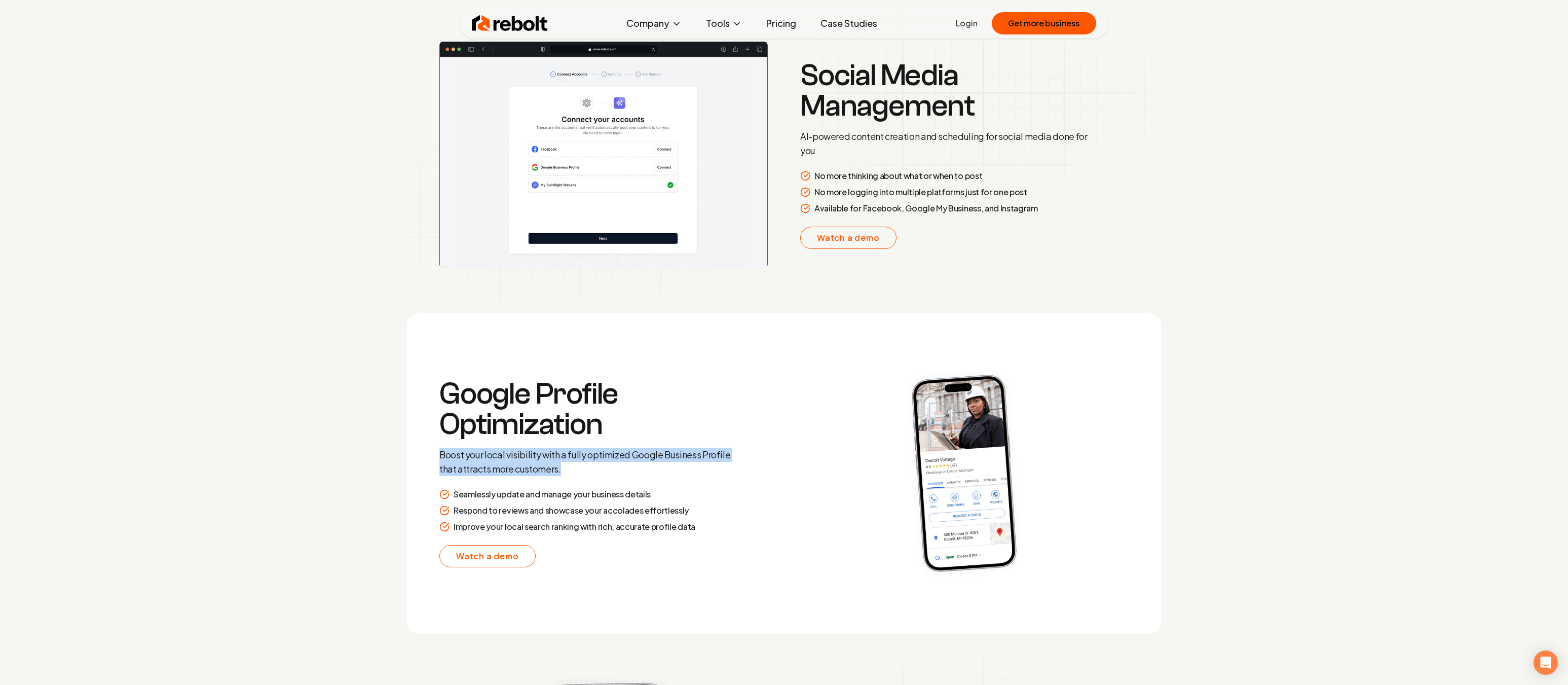
drag, startPoint x: 439, startPoint y: 454, endPoint x: 620, endPoint y: 468, distance: 181.5
click at [620, 468] on section "Google Profile Optimization Boost your local visibility with a fully optimized …" at bounding box center [784, 473] width 754 height 321
copy p "Boost your local visibility with a fully optimized Google Business Profile that…"
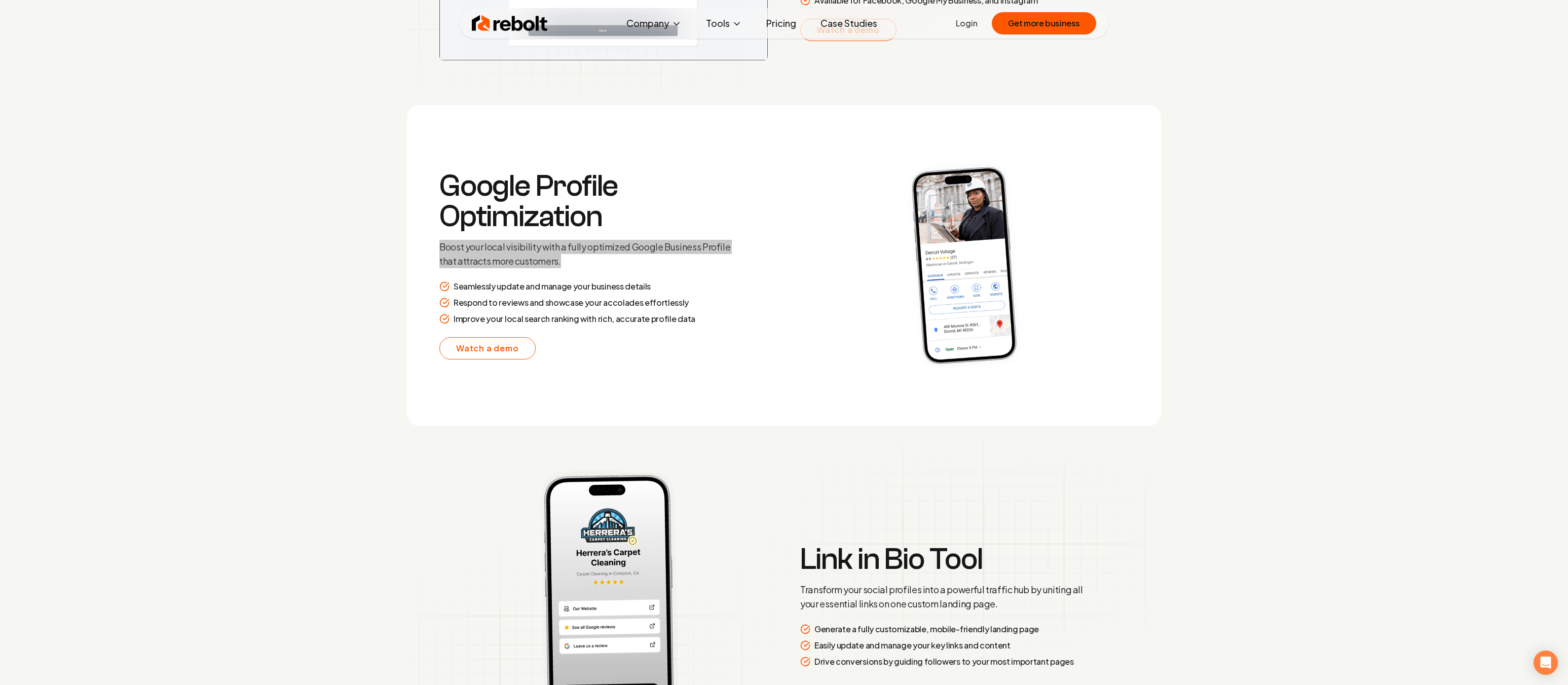
scroll to position [2179, 0]
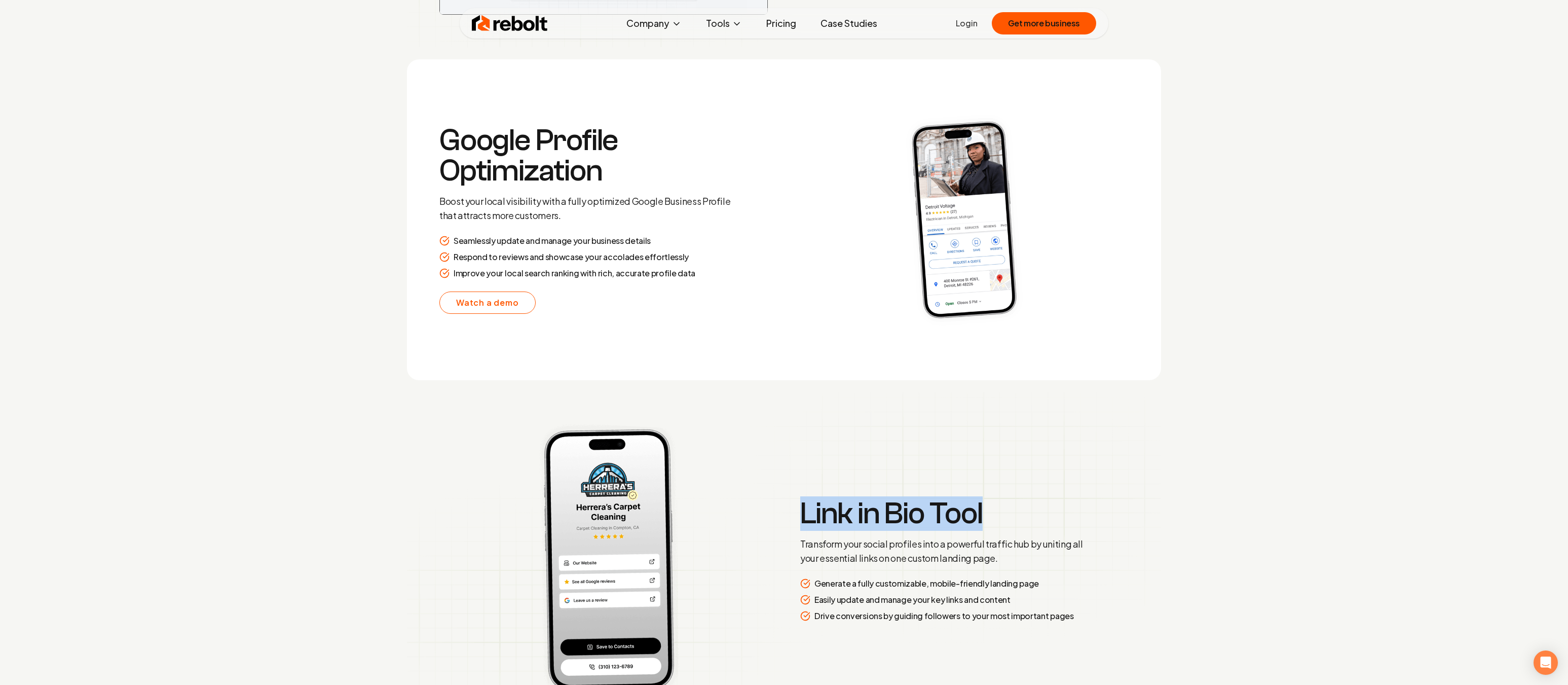
drag, startPoint x: 800, startPoint y: 512, endPoint x: 1042, endPoint y: 515, distance: 242.0
click at [1042, 515] on h3 "Link in Bio Tool" at bounding box center [945, 513] width 291 height 30
copy h3 "Link in Bio Tool"
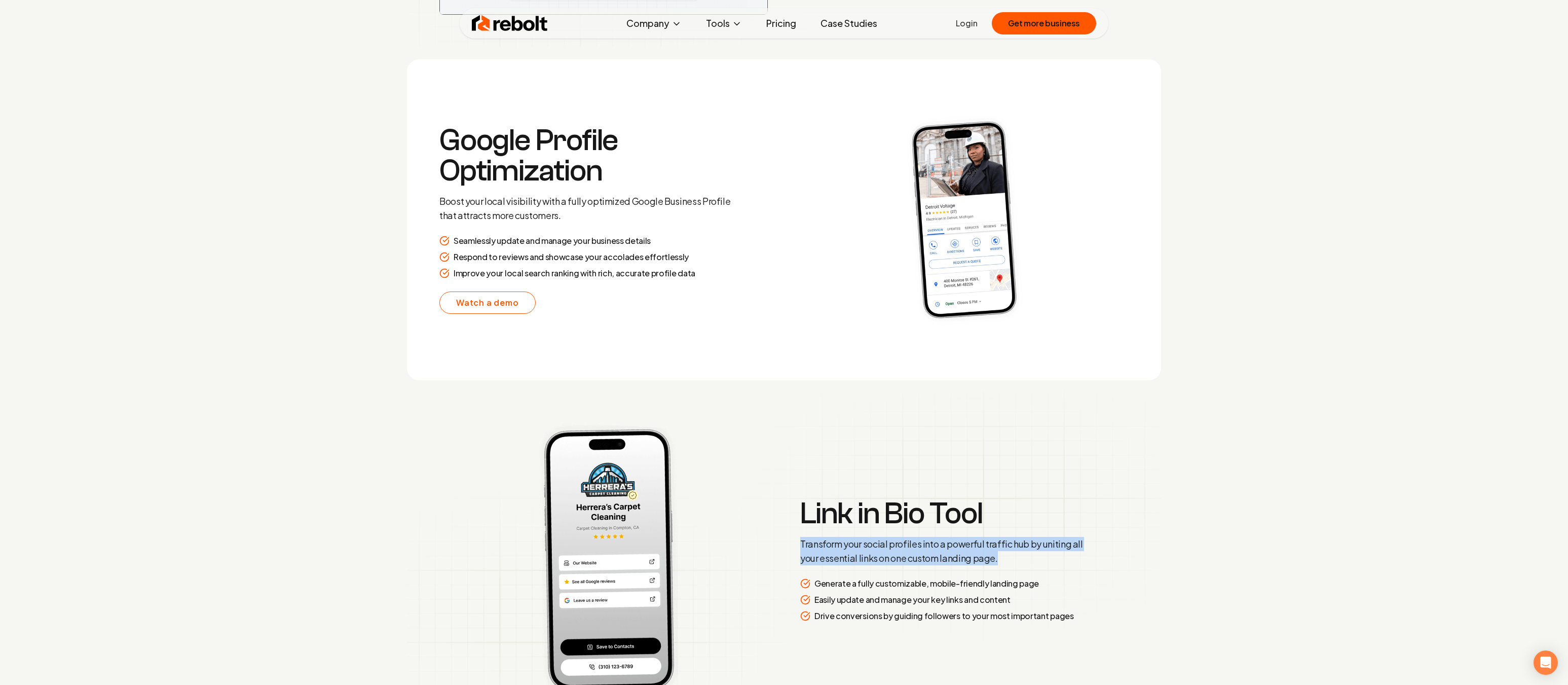
drag, startPoint x: 1001, startPoint y: 561, endPoint x: 801, endPoint y: 540, distance: 201.1
click at [801, 540] on p "Transform your social profiles into a powerful traffic hub by uniting all your …" at bounding box center [945, 551] width 291 height 29
copy p "Transform your social profiles into a powerful traffic hub by uniting all your …"
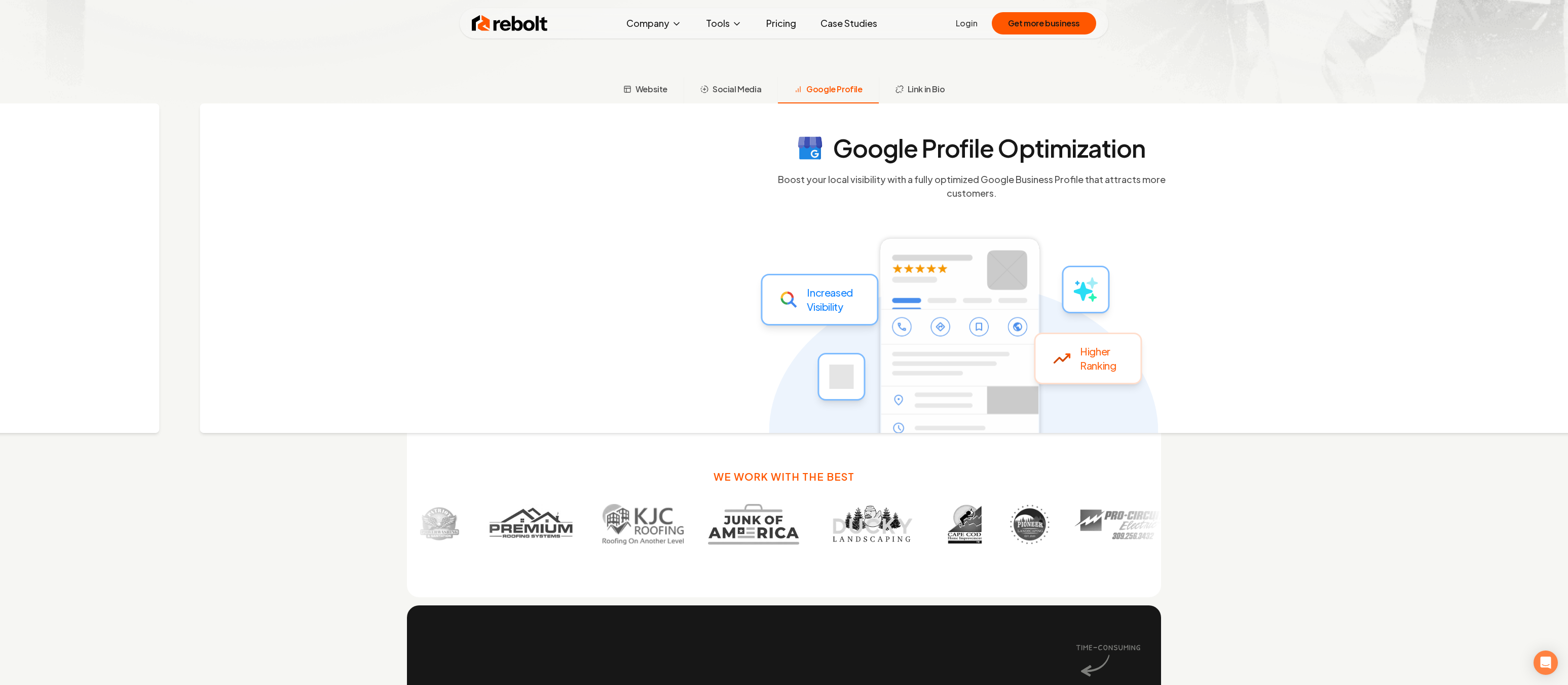
scroll to position [557, 0]
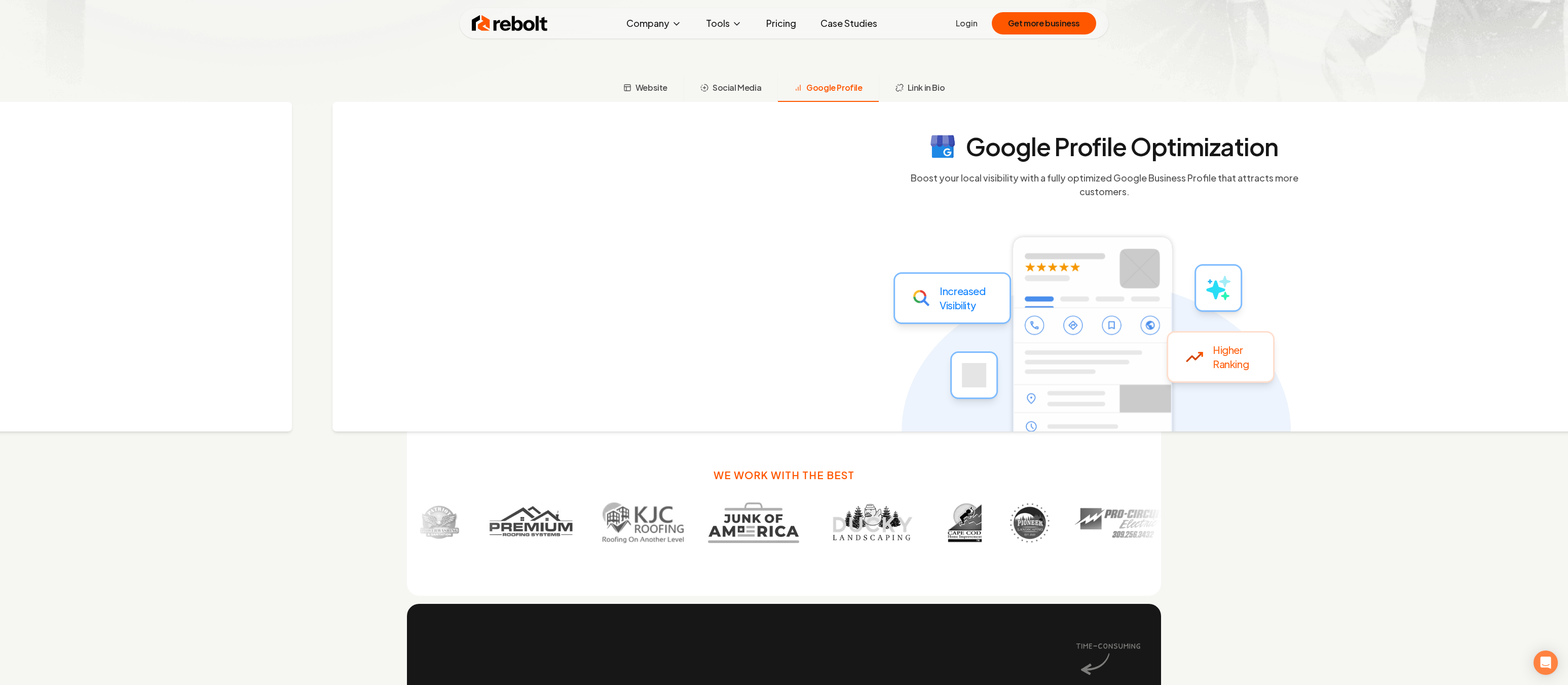
drag, startPoint x: 680, startPoint y: 307, endPoint x: 798, endPoint y: 313, distance: 118.2
click at [798, 313] on div "Google Profile Optimization Boost your local visibility with a fully optimized …" at bounding box center [1096, 266] width 1527 height 330
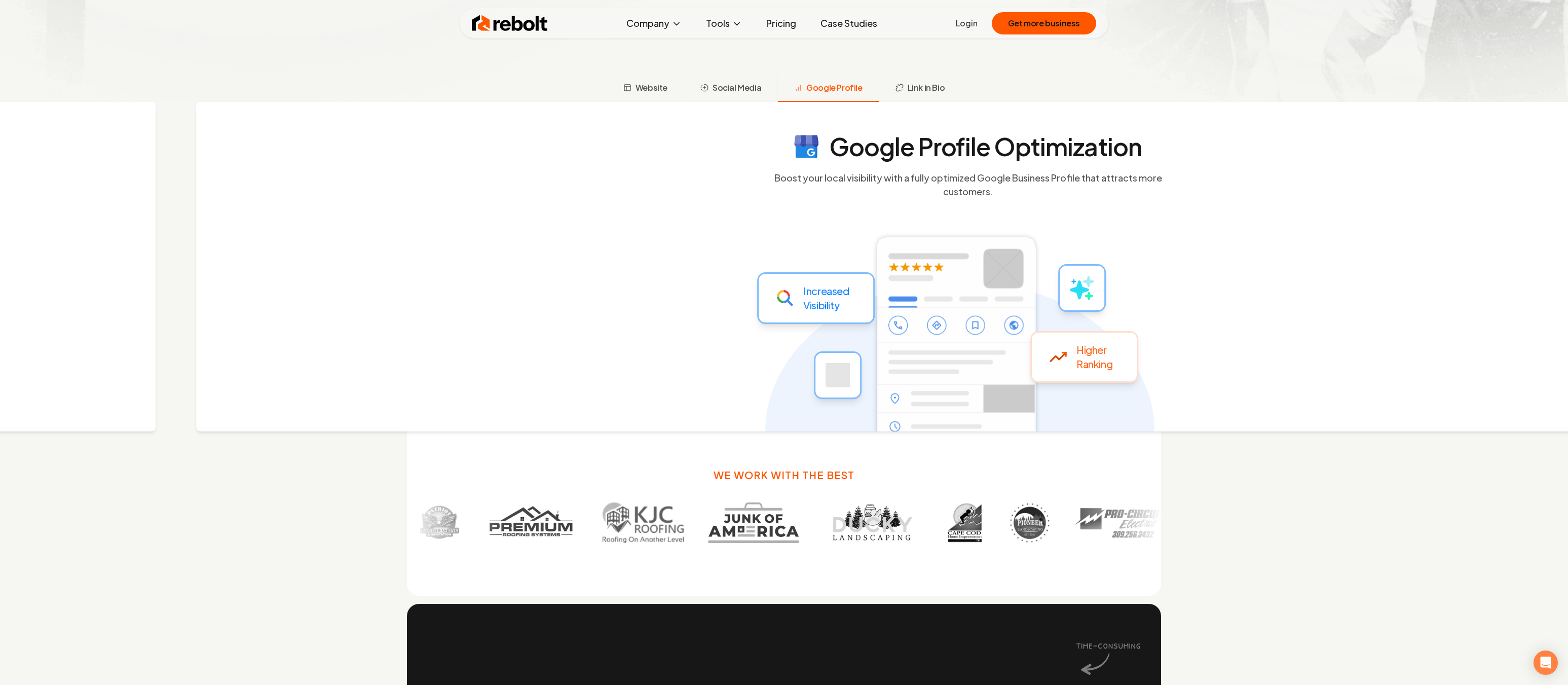
drag, startPoint x: 968, startPoint y: 345, endPoint x: 493, endPoint y: 350, distance: 475.0
click at [765, 347] on icon at bounding box center [959, 332] width 389 height 330
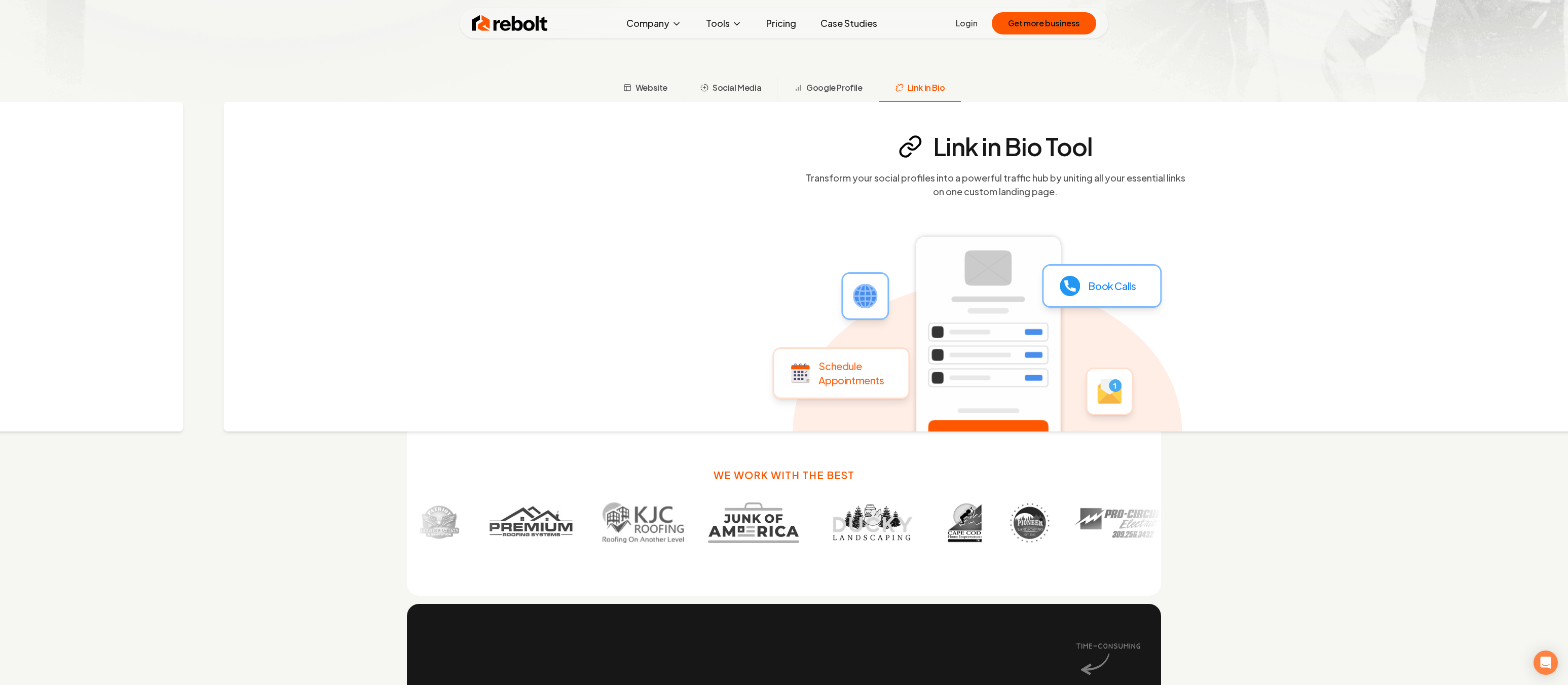
click at [727, 331] on div "Link in Bio Tool Transform your social profiles into a powerful traffic hub by …" at bounding box center [987, 266] width 1527 height 330
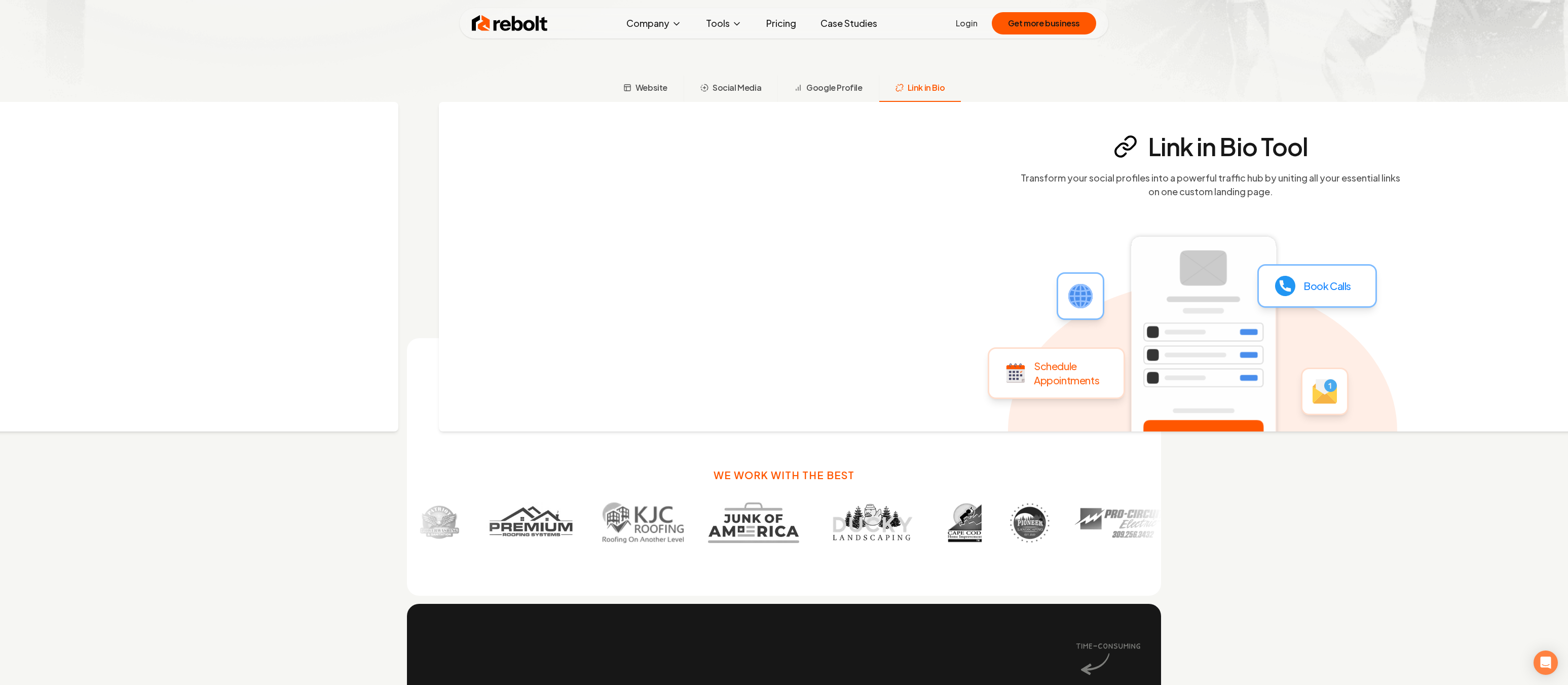
drag, startPoint x: 600, startPoint y: 306, endPoint x: 1119, endPoint y: 286, distance: 519.4
click at [1023, 295] on div "Link in Bio Tool Transform your social profiles into a powerful traffic hub by …" at bounding box center [1202, 266] width 1527 height 330
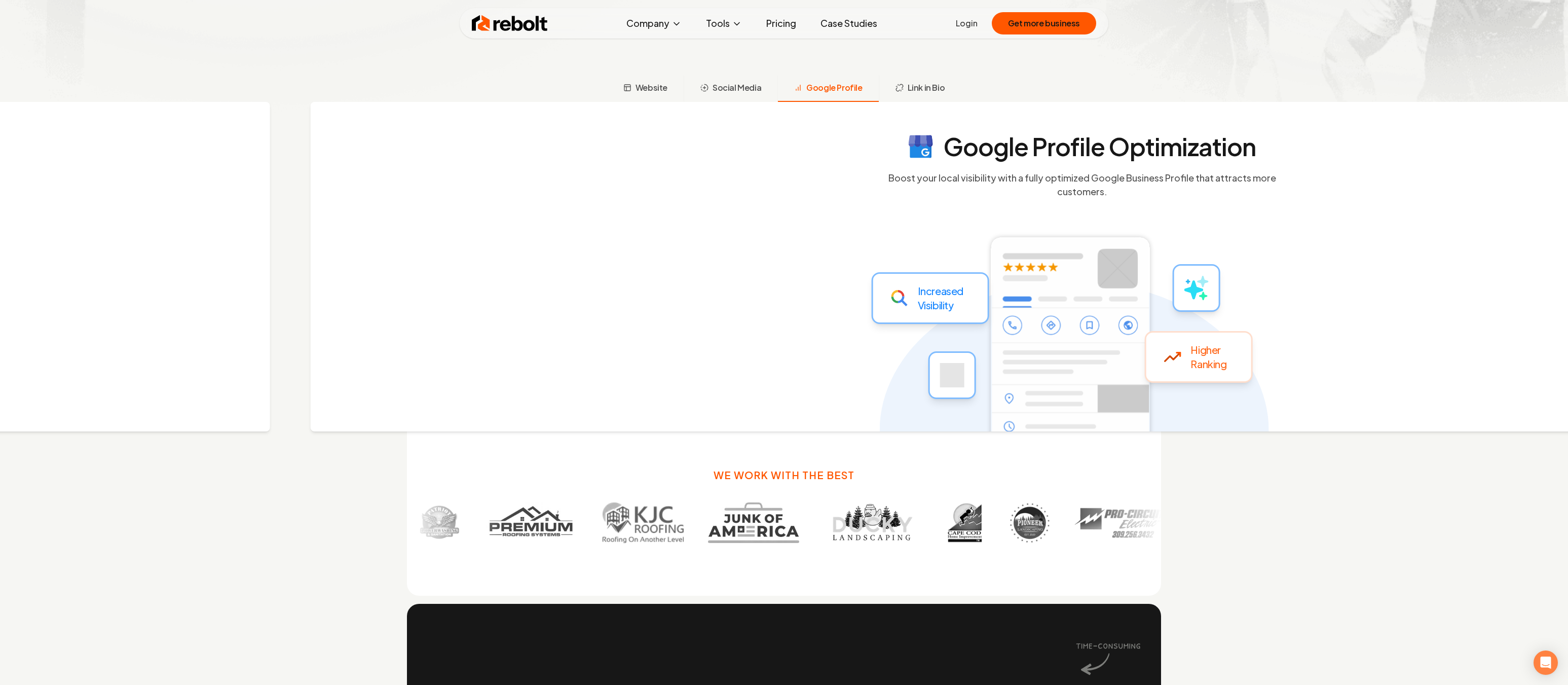
drag, startPoint x: 730, startPoint y: 303, endPoint x: 1137, endPoint y: 304, distance: 407.0
click at [1089, 303] on div "Google Profile Optimization Boost your local visibility with a fully optimized …" at bounding box center [1074, 266] width 1527 height 330
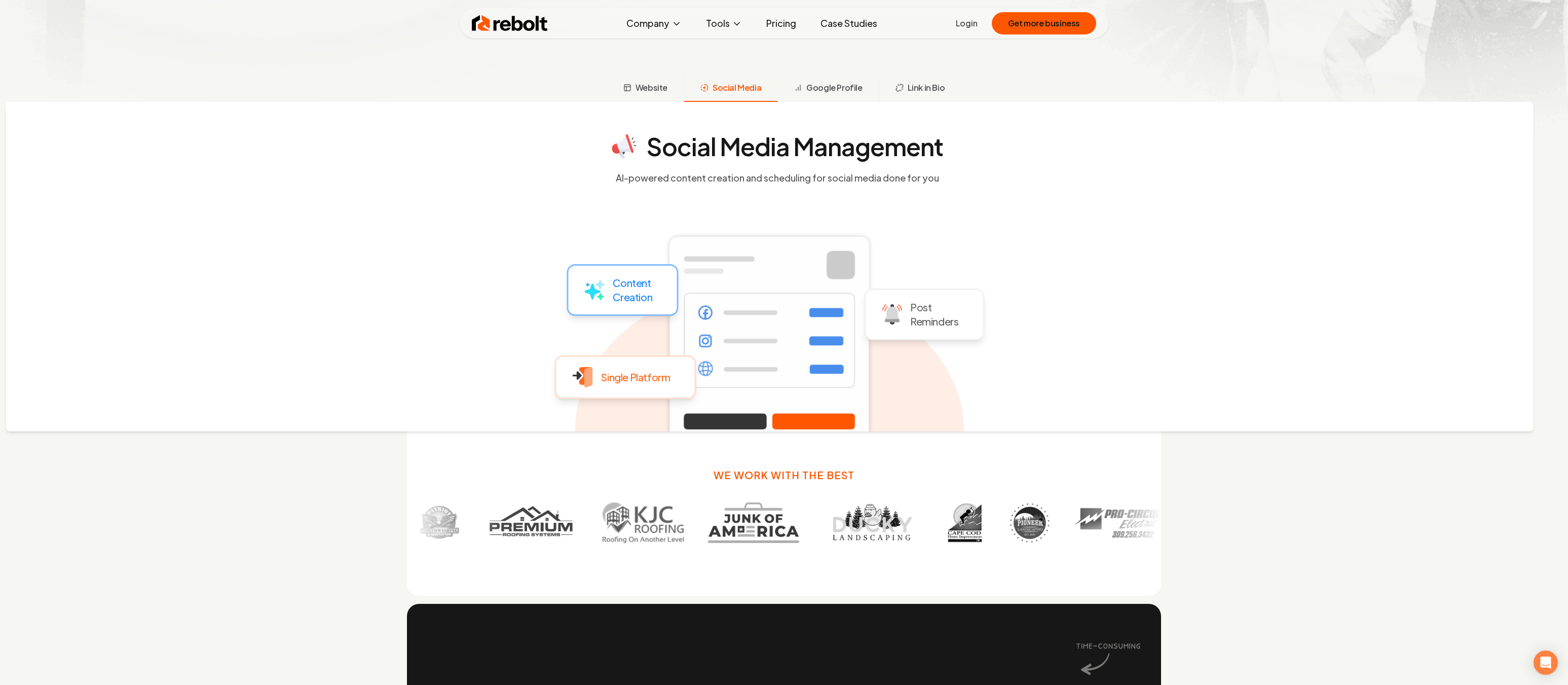
drag, startPoint x: 537, startPoint y: 366, endPoint x: 1329, endPoint y: 327, distance: 793.0
click at [964, 353] on icon at bounding box center [768, 332] width 389 height 330
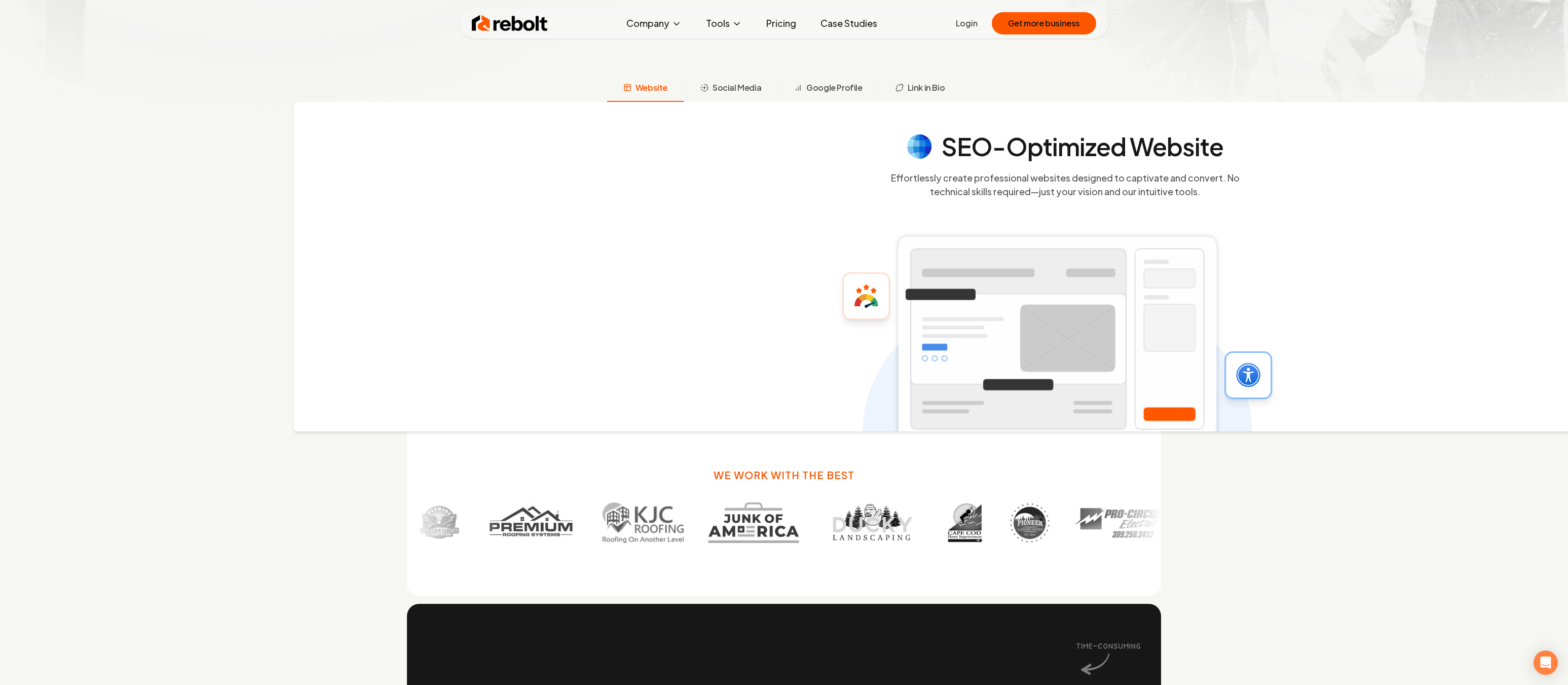
drag, startPoint x: 589, startPoint y: 336, endPoint x: 740, endPoint y: 319, distance: 152.0
click at [740, 319] on div "SEO-Optimized Website Effortlessly create professional websites designed to cap…" at bounding box center [1056, 266] width 1527 height 330
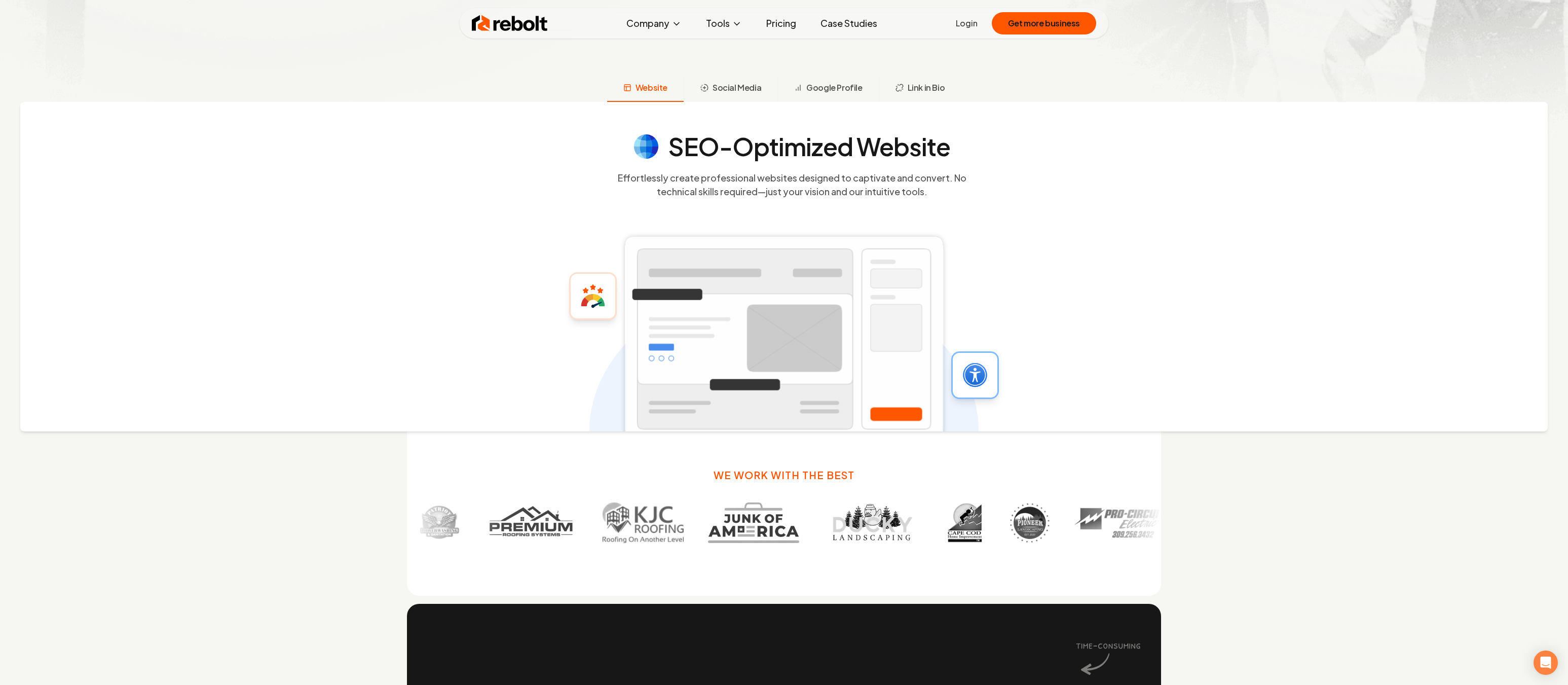
drag, startPoint x: 1134, startPoint y: 339, endPoint x: 766, endPoint y: 333, distance: 368.0
click at [809, 335] on div "SEO-Optimized Website Effortlessly create professional websites designed to cap…" at bounding box center [783, 266] width 1527 height 330
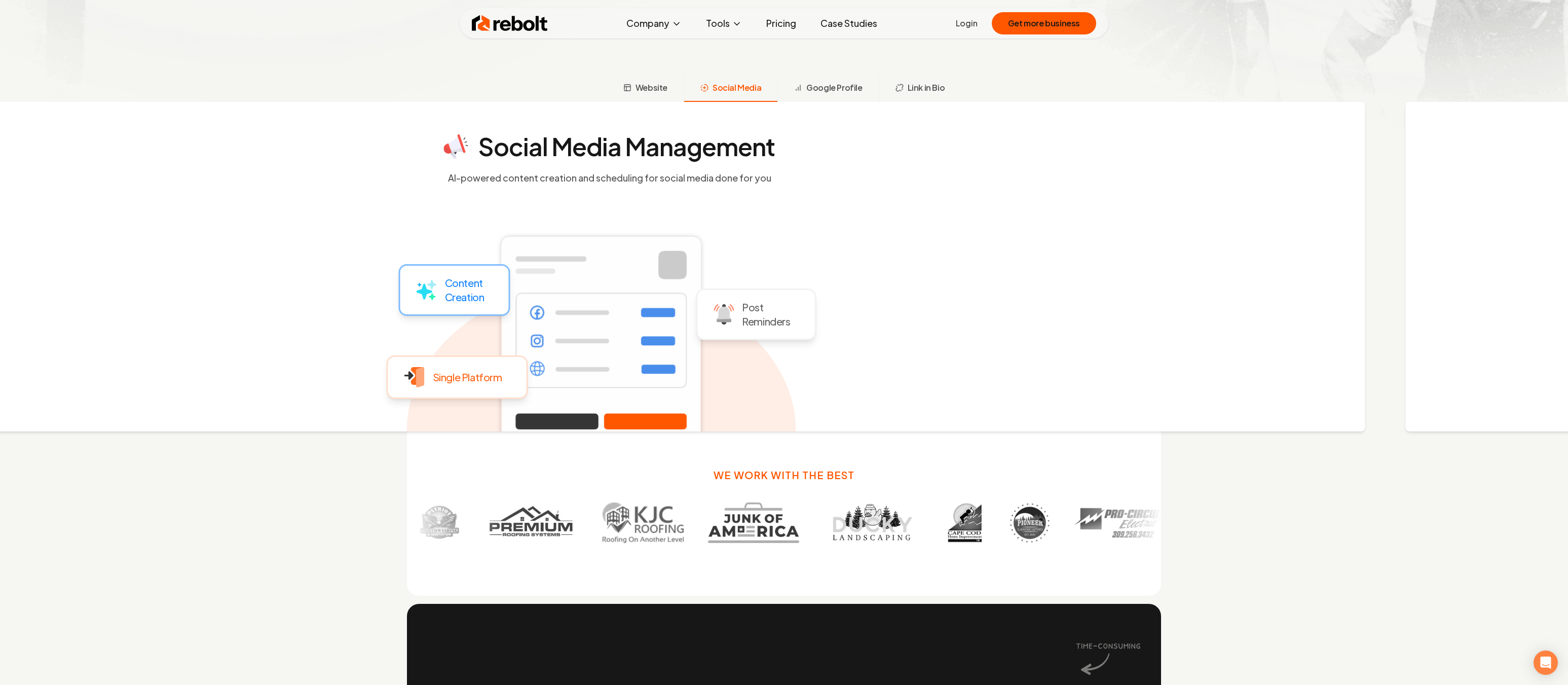
drag, startPoint x: 1050, startPoint y: 331, endPoint x: 1223, endPoint y: 330, distance: 173.0
click at [1223, 330] on div "Social Media Management AI-powered content creation and scheduling for social m…" at bounding box center [601, 266] width 1527 height 330
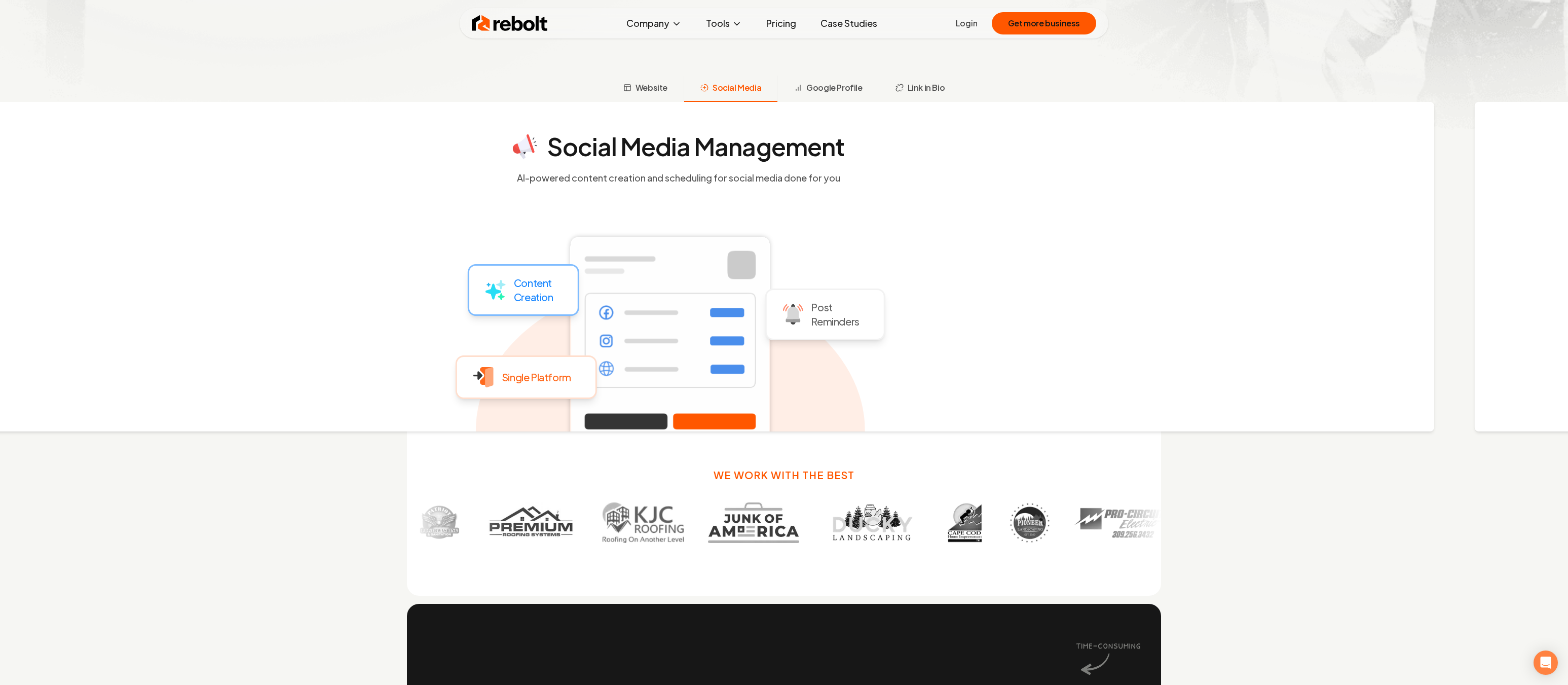
drag, startPoint x: 1067, startPoint y: 312, endPoint x: 890, endPoint y: 302, distance: 177.3
click at [944, 303] on div "Social Media Management AI-powered content creation and scheduling for social m…" at bounding box center [670, 266] width 1527 height 330
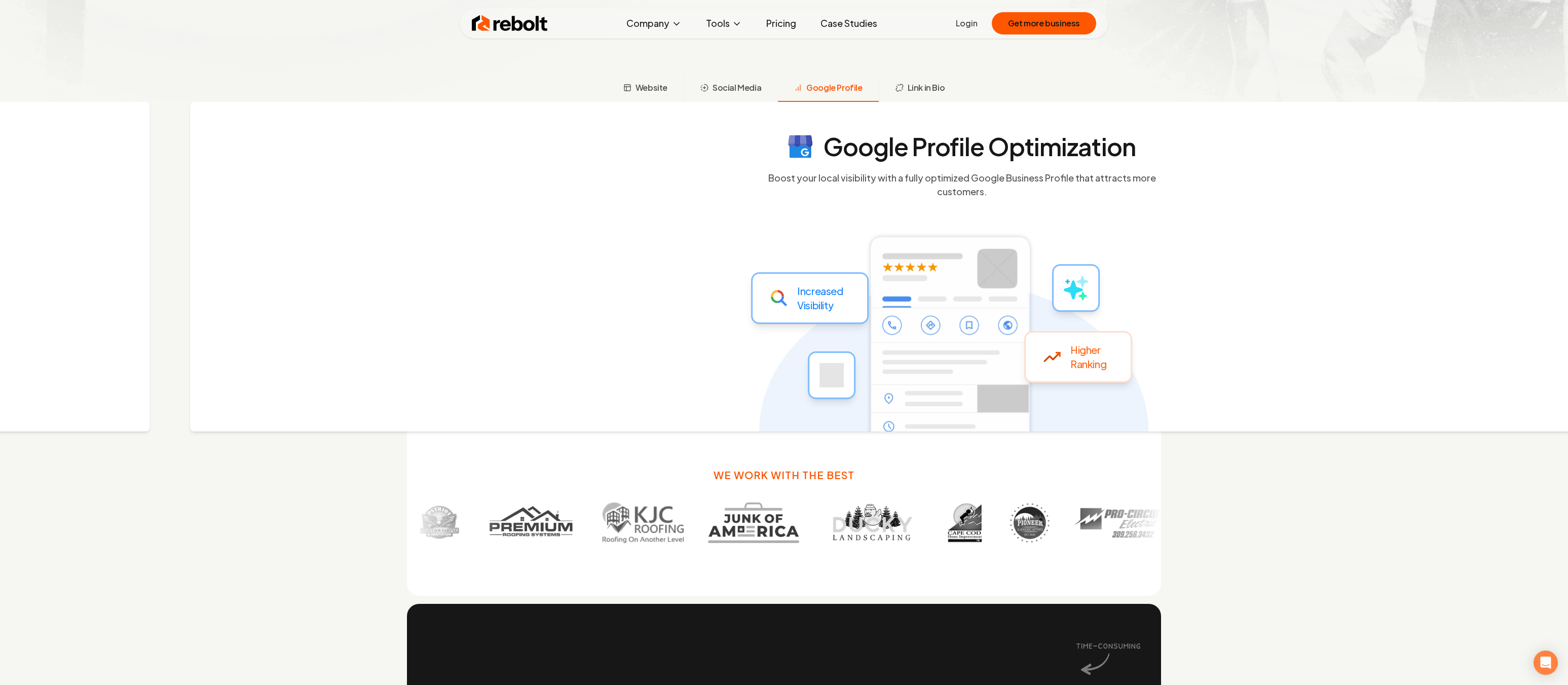
drag, startPoint x: 1052, startPoint y: 310, endPoint x: 1040, endPoint y: 307, distance: 12.4
click at [1040, 307] on icon at bounding box center [953, 332] width 389 height 330
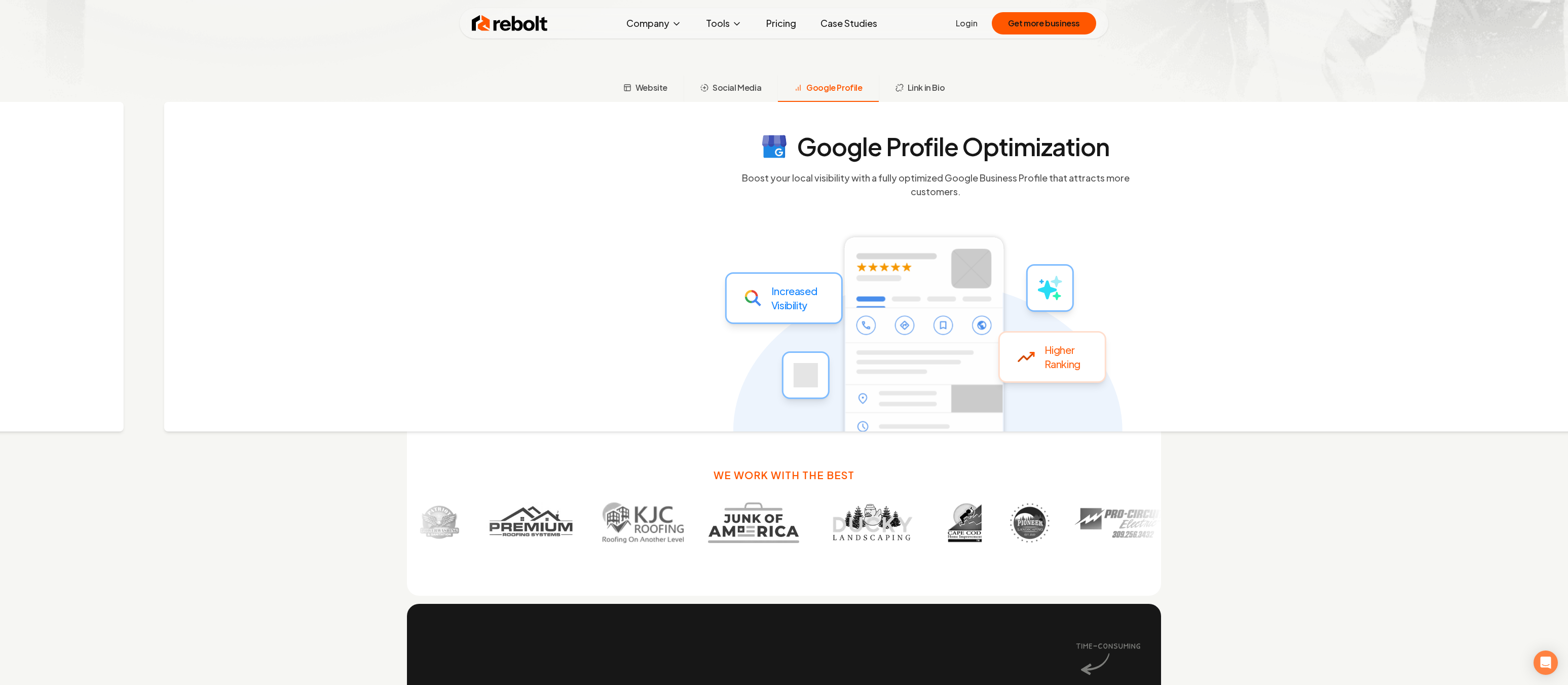
drag, startPoint x: 1300, startPoint y: 362, endPoint x: 1014, endPoint y: 348, distance: 286.3
click at [1022, 348] on div "Google Profile Optimization Boost your local visibility with a fully optimized …" at bounding box center [928, 266] width 1527 height 330
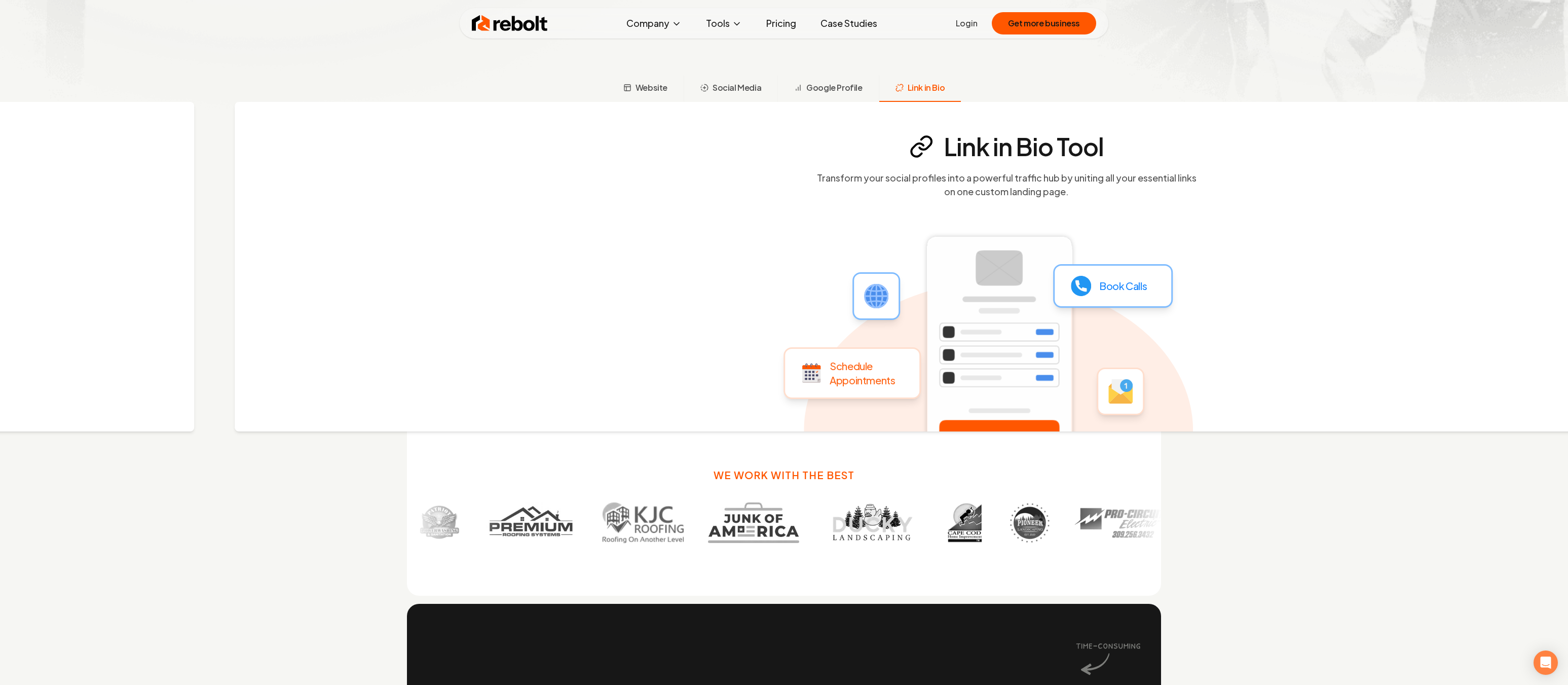
drag, startPoint x: 1137, startPoint y: 356, endPoint x: 1128, endPoint y: 354, distance: 9.2
click at [1128, 354] on ellipse at bounding box center [998, 431] width 389 height 299
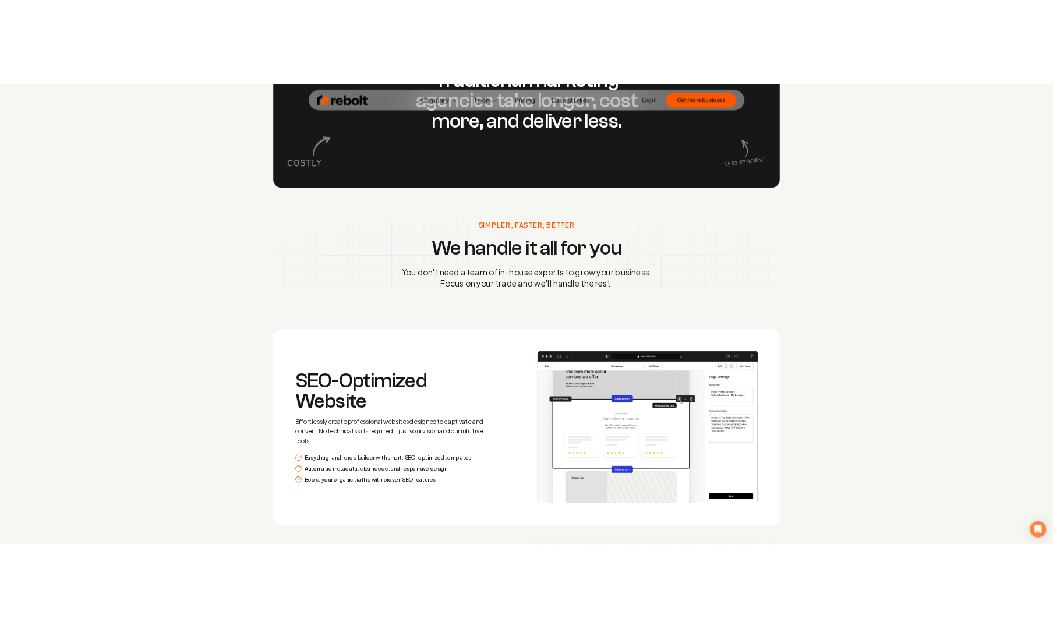
scroll to position [1313, 0]
